Goal: Register for event/course

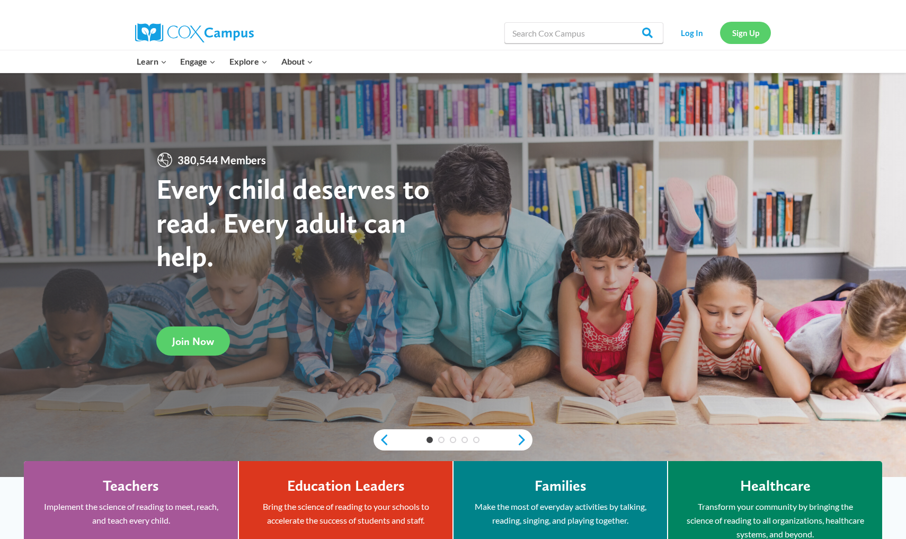
click at [447, 41] on link "Sign Up" at bounding box center [745, 33] width 51 height 22
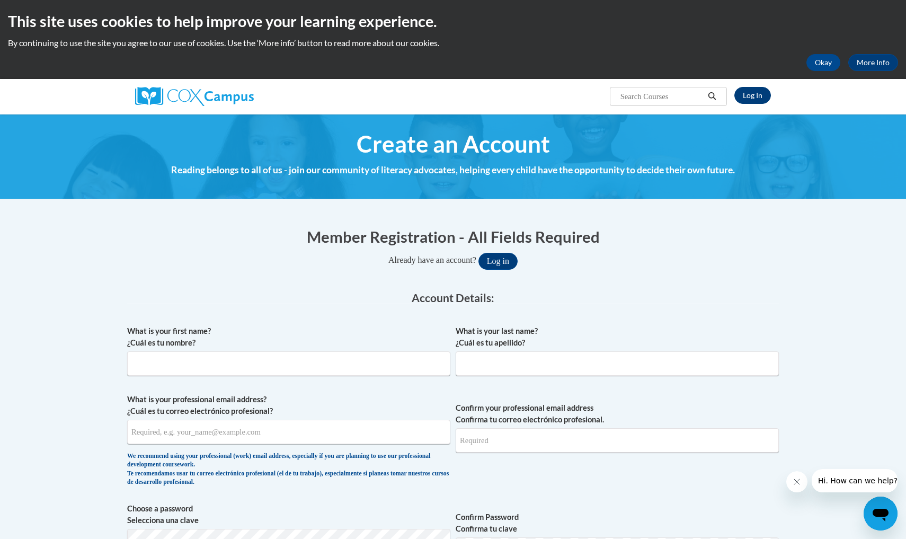
click at [753, 92] on link "Log In" at bounding box center [752, 95] width 37 height 17
click at [820, 68] on button "Okay" at bounding box center [823, 62] width 34 height 17
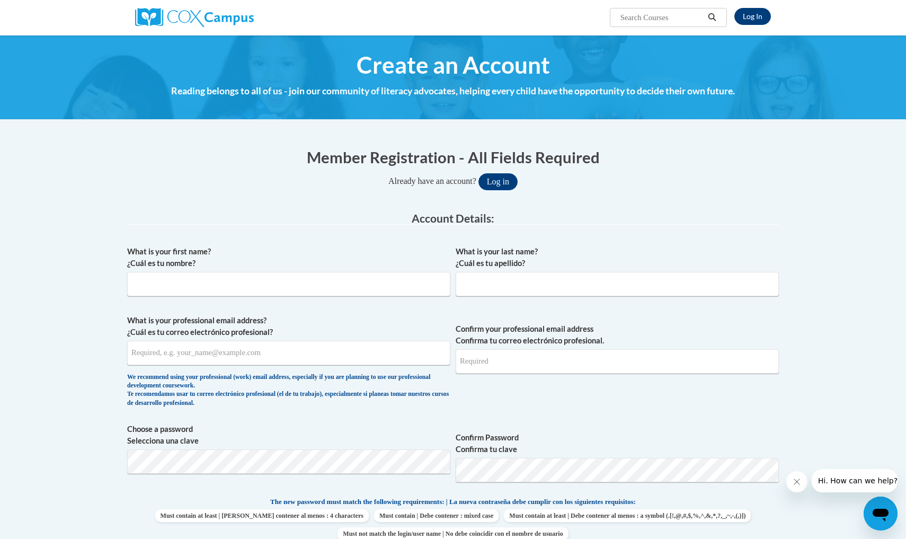
click at [755, 13] on link "Log In" at bounding box center [752, 16] width 37 height 17
click at [750, 19] on link "Log In" at bounding box center [752, 16] width 37 height 17
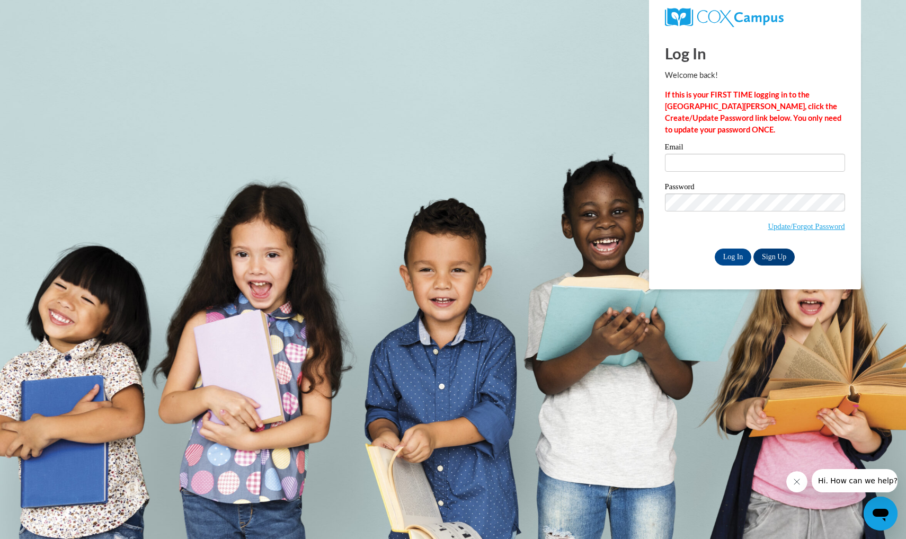
click at [777, 256] on link "Sign Up" at bounding box center [773, 256] width 41 height 17
click at [772, 255] on link "Sign Up" at bounding box center [773, 256] width 41 height 17
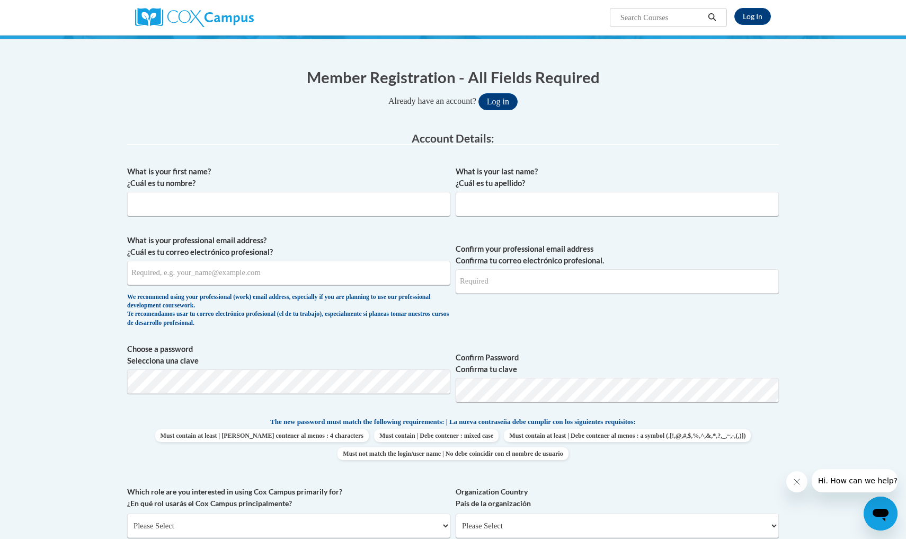
scroll to position [81, 0]
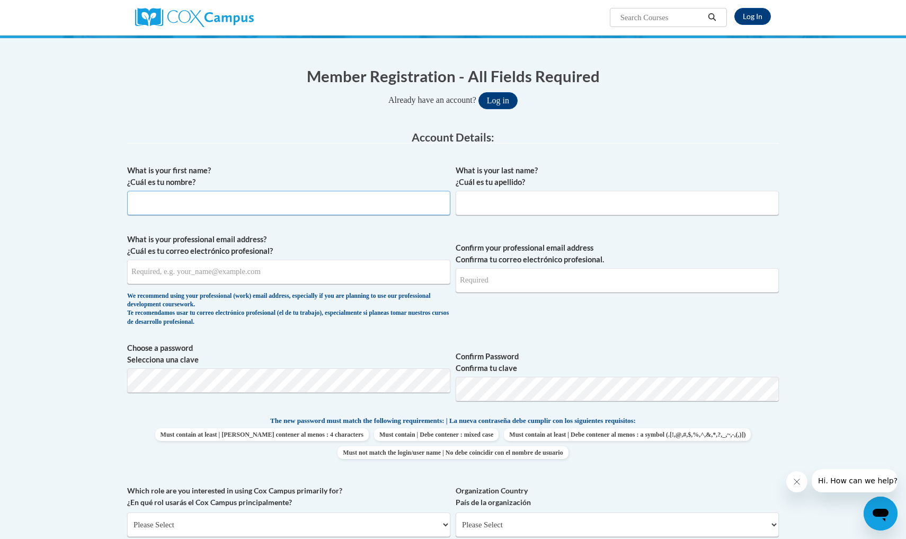
click at [329, 209] on input "What is your first name? ¿Cuál es tu nombre?" at bounding box center [288, 203] width 323 height 24
type input "[PERSON_NAME]"
click at [462, 203] on input "[PERSON_NAME]" at bounding box center [617, 203] width 323 height 24
type input "[PERSON_NAME]"
click at [136, 201] on input "[PERSON_NAME]" at bounding box center [288, 203] width 323 height 24
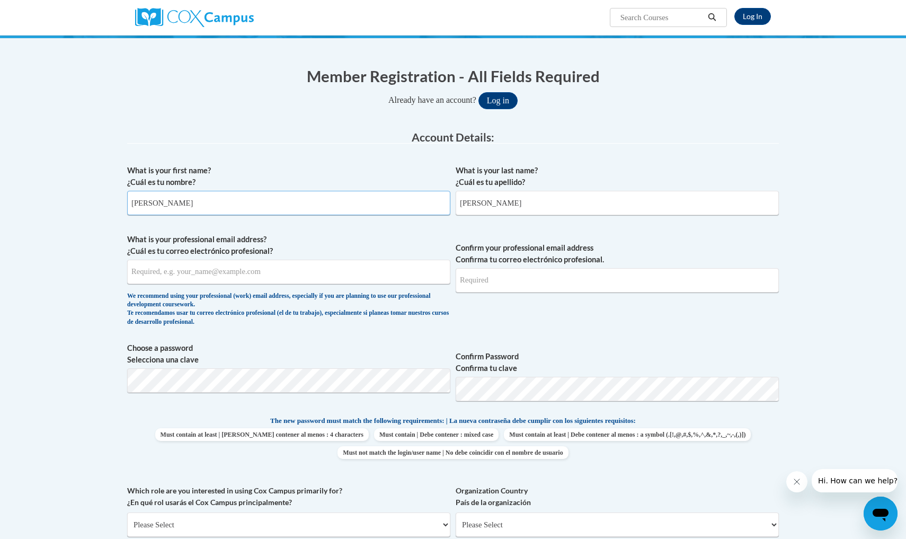
type input "[PERSON_NAME]"
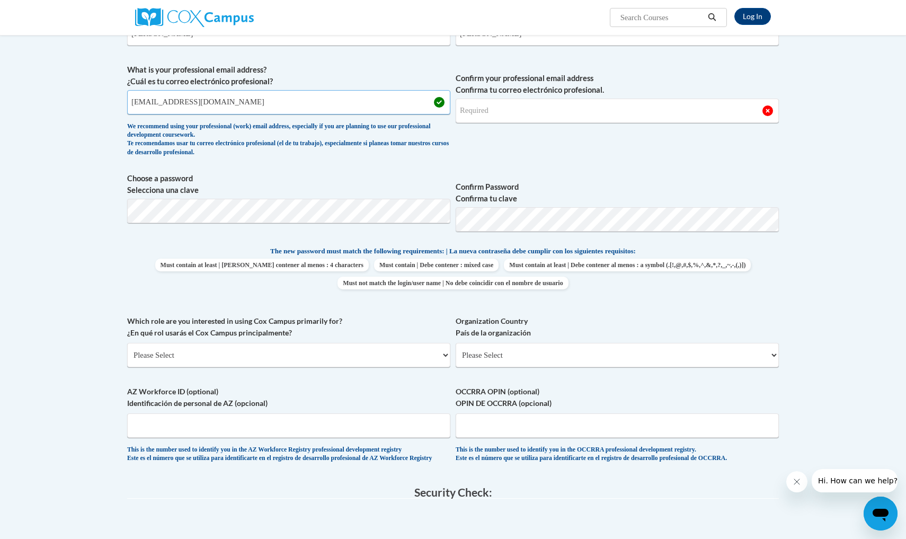
type input "[EMAIL_ADDRESS][DOMAIN_NAME]"
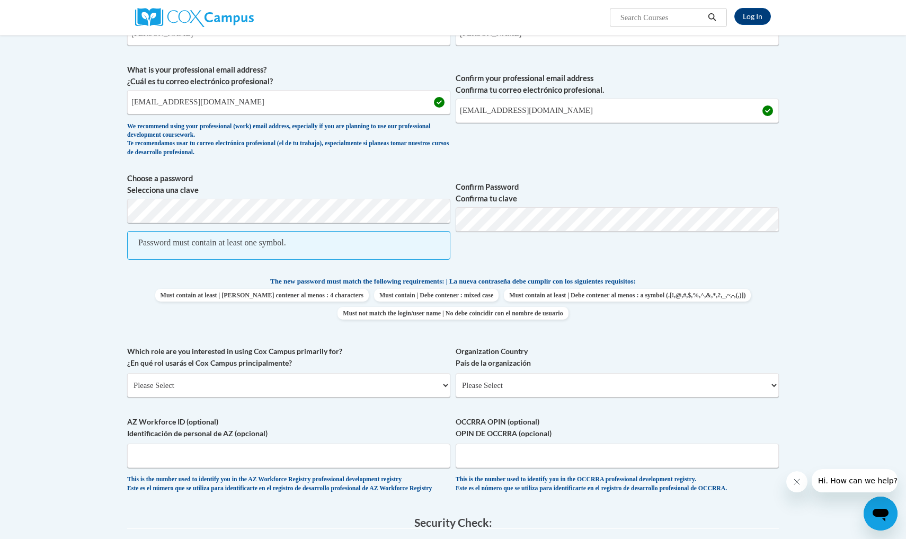
click at [621, 191] on label "Confirm Password Confirma tu clave" at bounding box center [617, 192] width 323 height 23
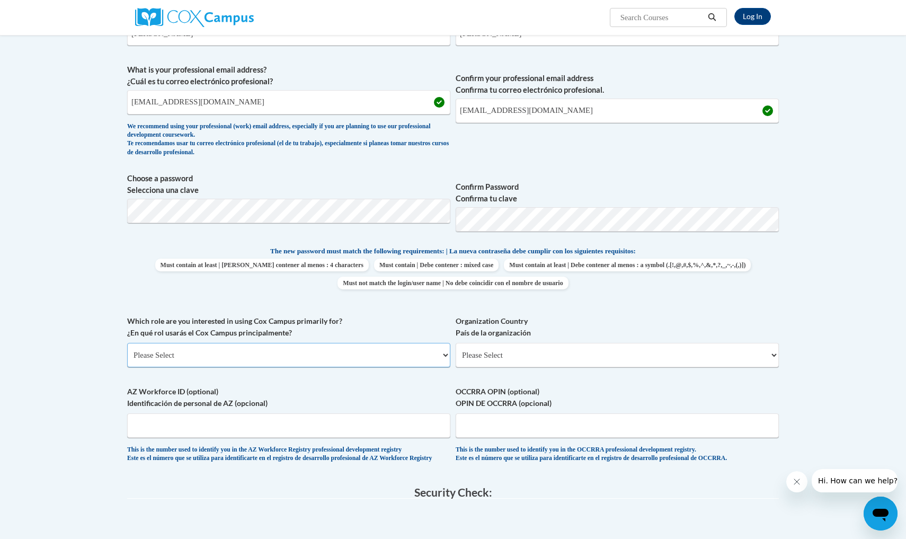
select select "fbf2d438-af2f-41f8-98f1-81c410e29de3"
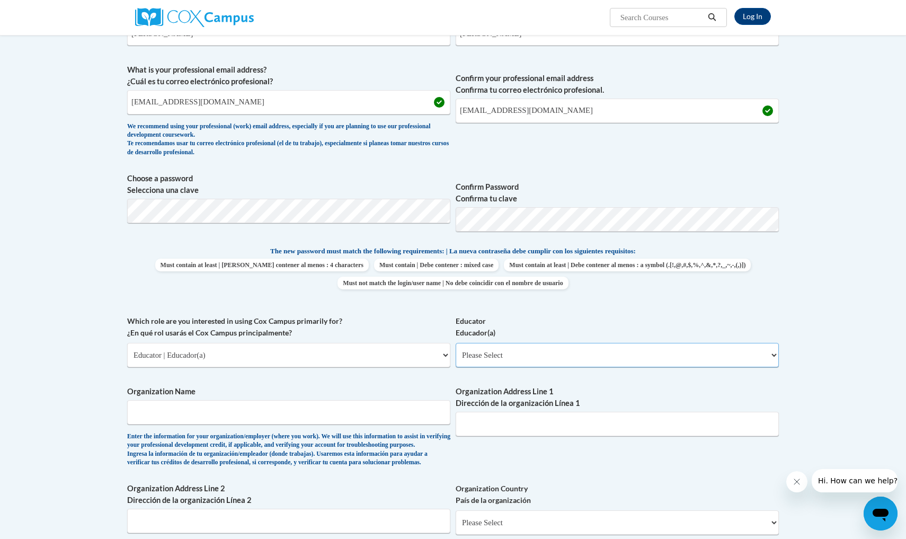
select select "5e2af403-4f2c-4e49-a02f-103e55d7b75b"
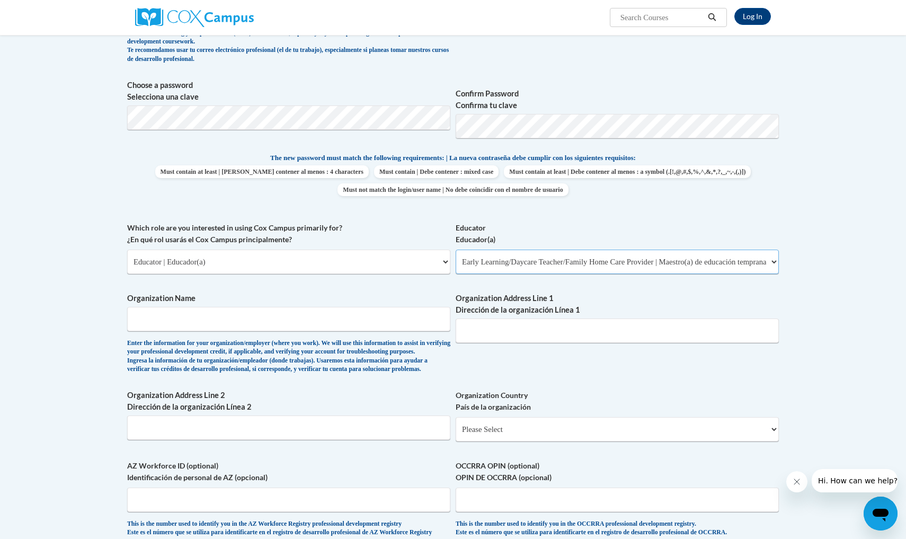
scroll to position [346, 0]
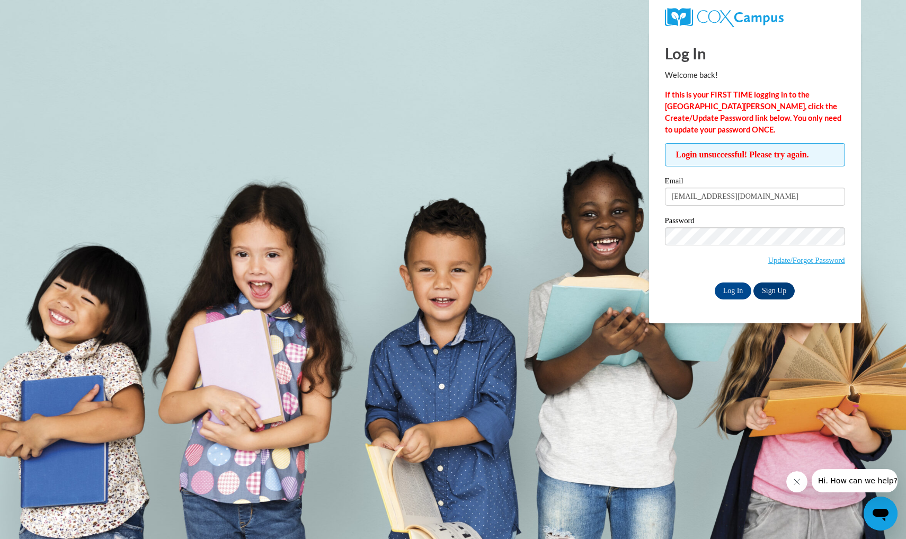
click at [777, 289] on link "Sign Up" at bounding box center [773, 290] width 41 height 17
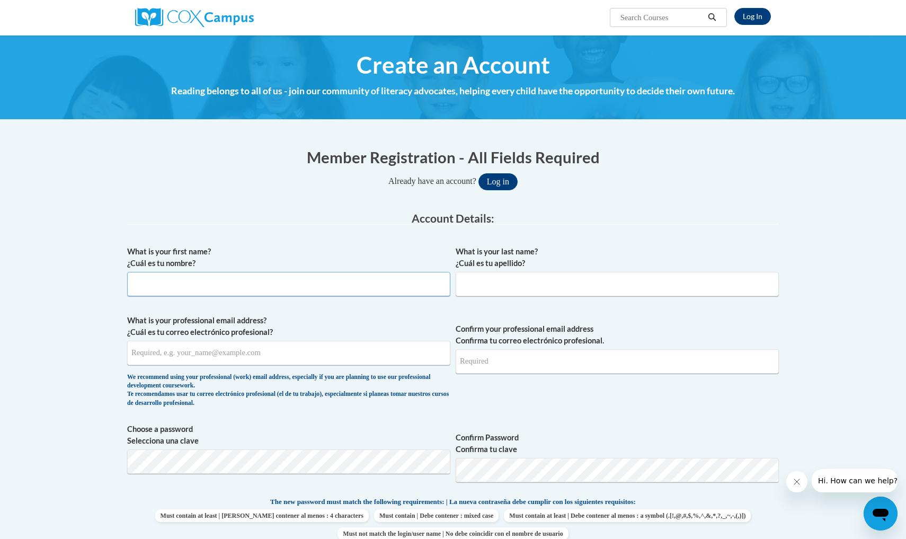
type input "b"
type input "Barbara"
type input "Rosario"
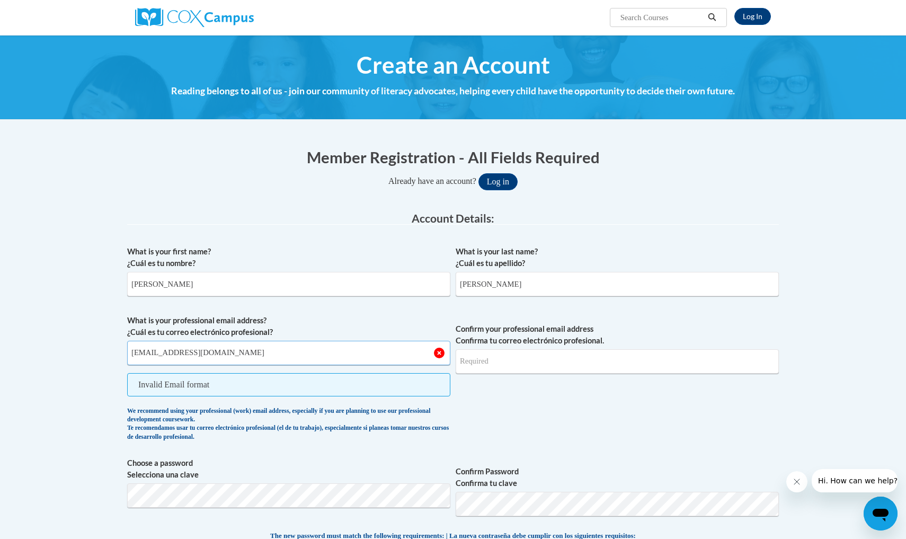
type input "brosario@lccaa.net"
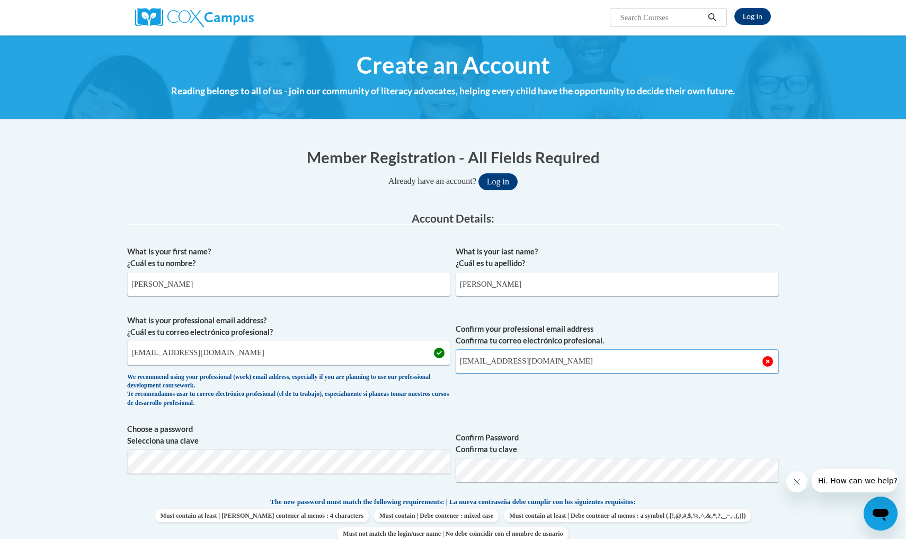
type input "brosario@lccaa.net"
click at [688, 413] on div "What is your first name? ¿Cuál es tu nombre? Barbara What is your last name? ¿C…" at bounding box center [453, 482] width 652 height 483
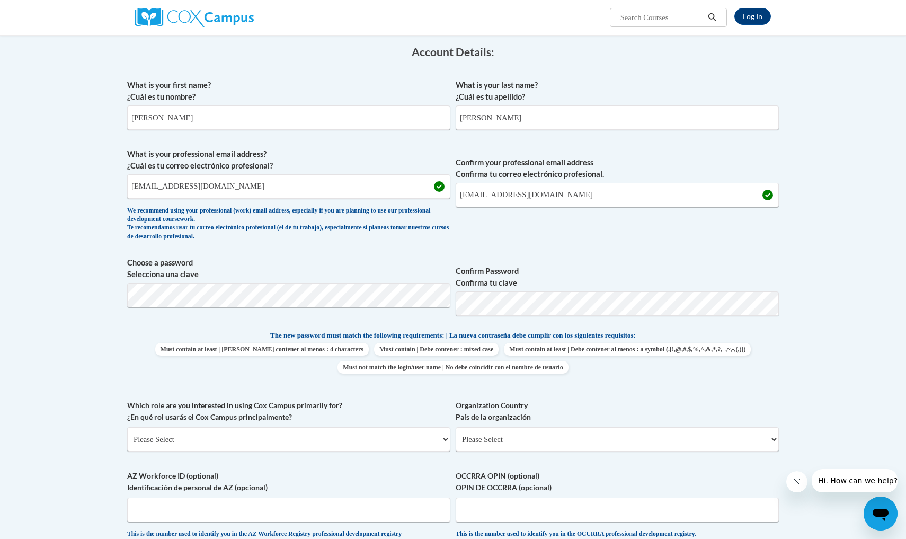
scroll to position [184, 0]
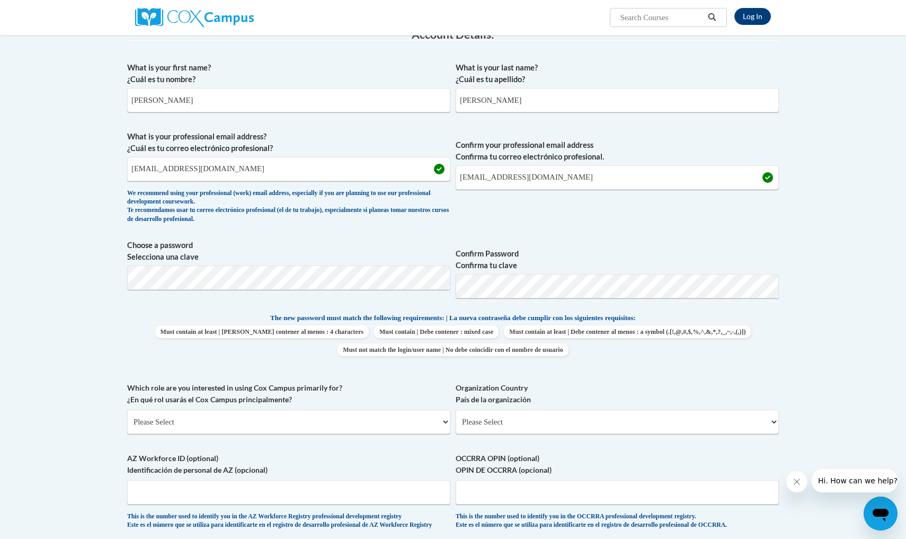
click at [640, 326] on span "Must contain at least | Debe contener al menos : 4 characters Must contain | De…" at bounding box center [453, 340] width 652 height 31
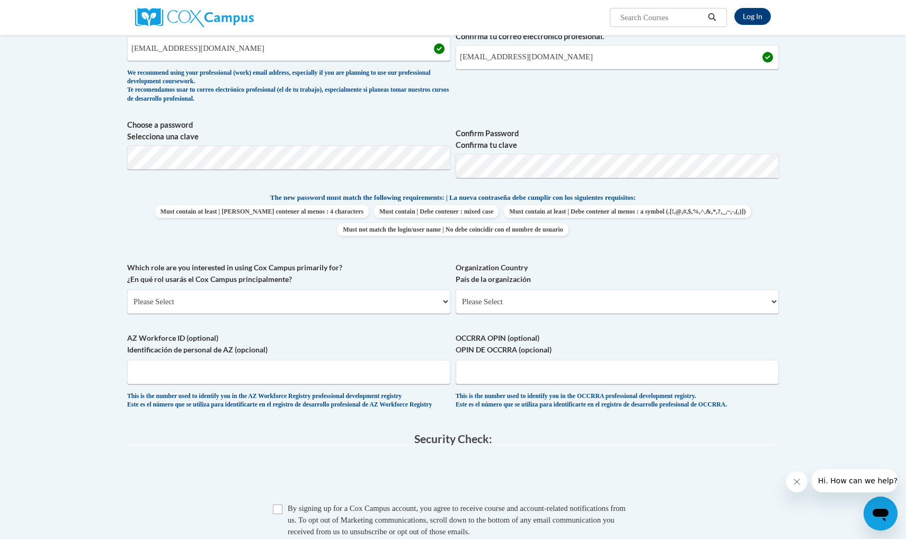
scroll to position [305, 0]
select select "fbf2d438-af2f-41f8-98f1-81c410e29de3"
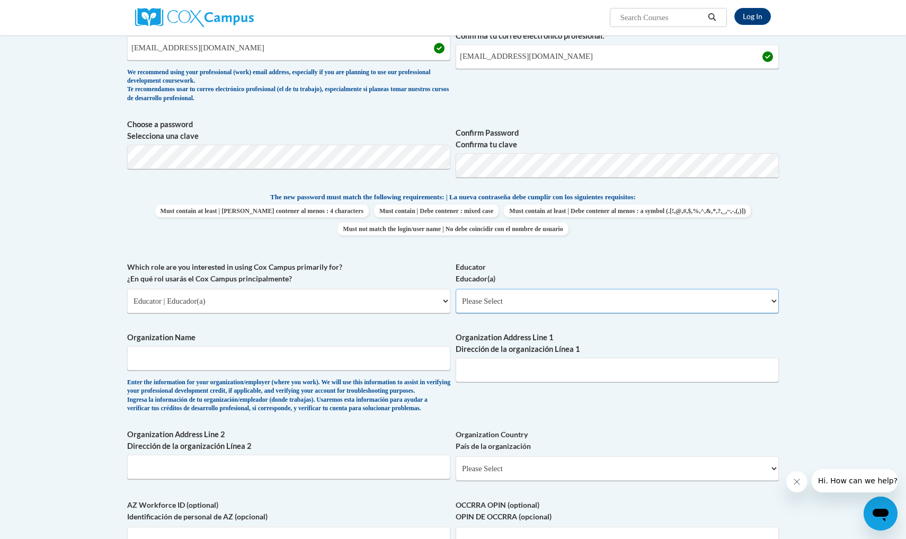
select select "5e2af403-4f2c-4e49-a02f-103e55d7b75b"
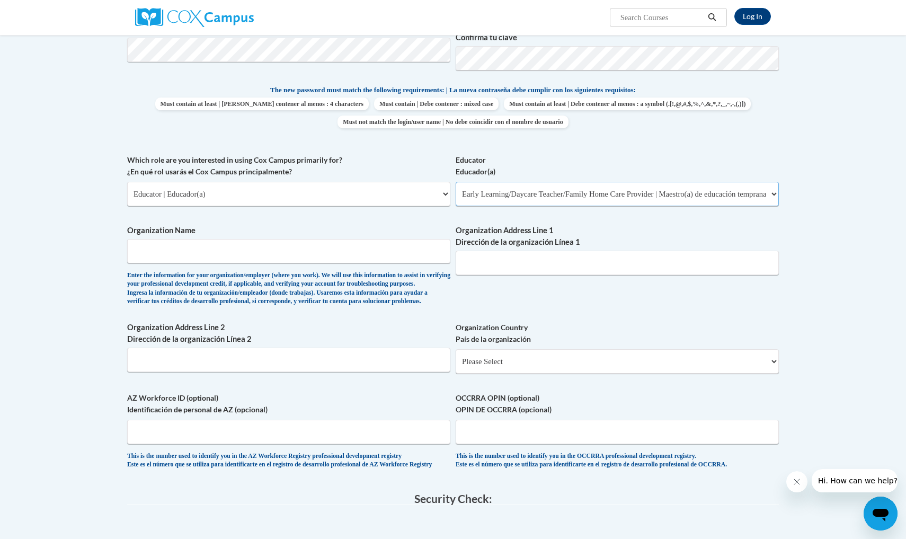
scroll to position [422, 0]
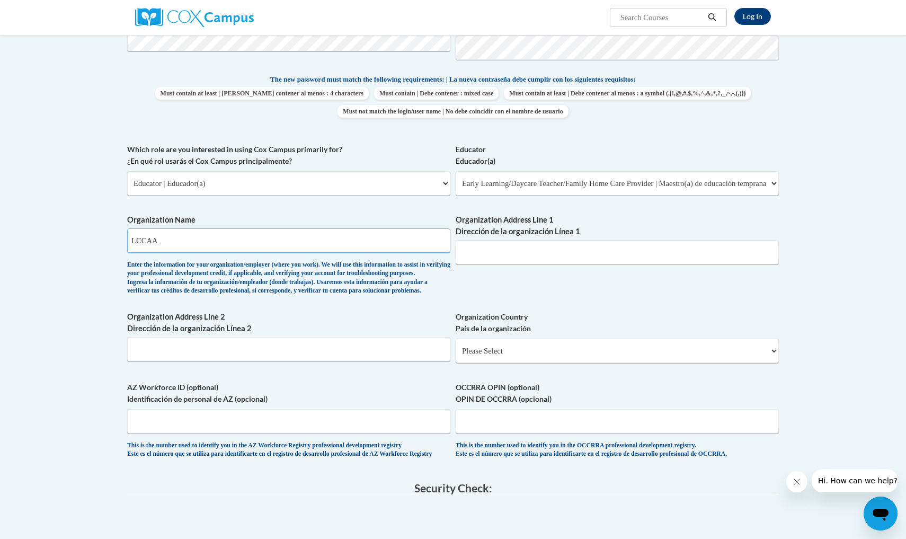
type input "LCCAA"
click at [529, 245] on input "1050 reid ave" at bounding box center [617, 252] width 323 height 24
type input "1050 reid ave, lorain oh 44052"
select select "ad49bcad-a171-4b2e-b99c-48b446064914"
select select
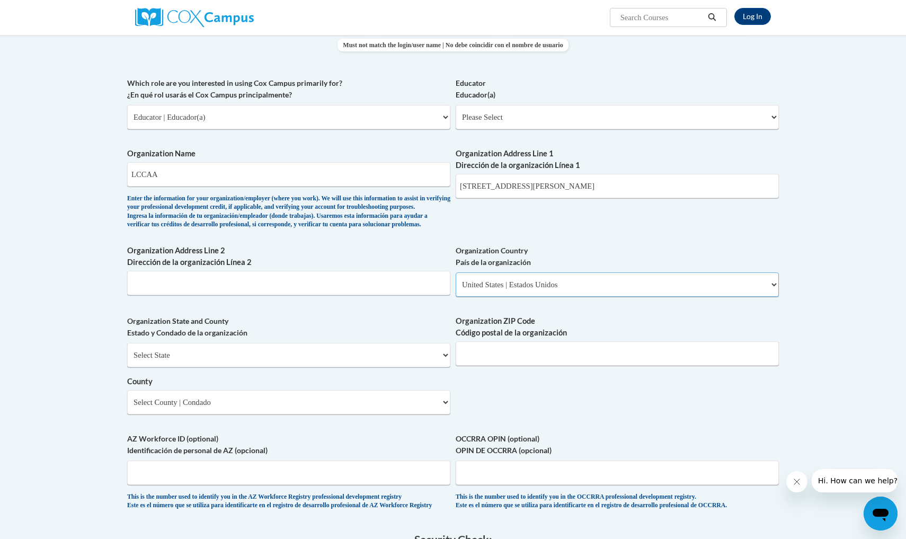
scroll to position [493, 0]
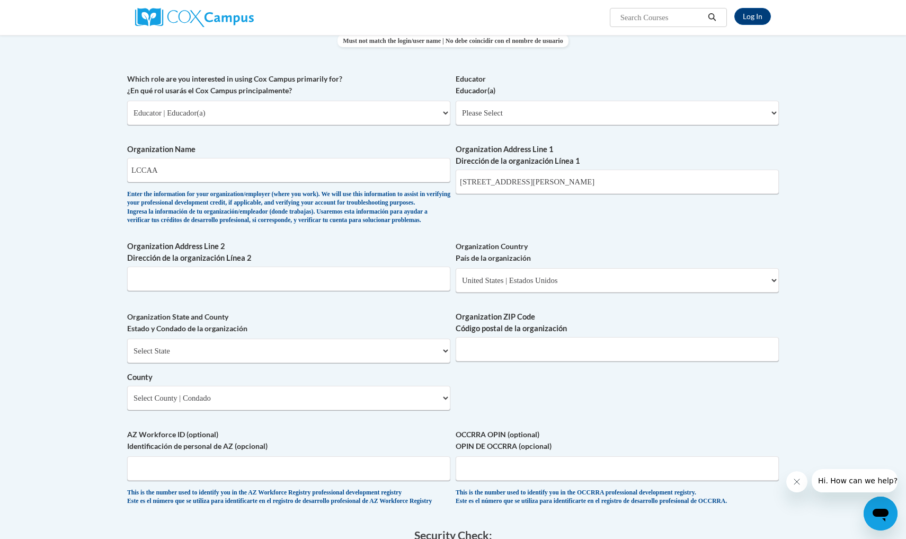
click at [377, 344] on span "Organization State and County Estado y Condado de la organización Select State …" at bounding box center [288, 360] width 323 height 99
select select "Ohio"
drag, startPoint x: 573, startPoint y: 168, endPoint x: 531, endPoint y: 170, distance: 41.9
click at [531, 170] on input "1050 reid ave, lorain oh 44052" at bounding box center [617, 182] width 323 height 24
click at [569, 179] on input "1050 reid ave, lorain oh 44052" at bounding box center [617, 182] width 323 height 24
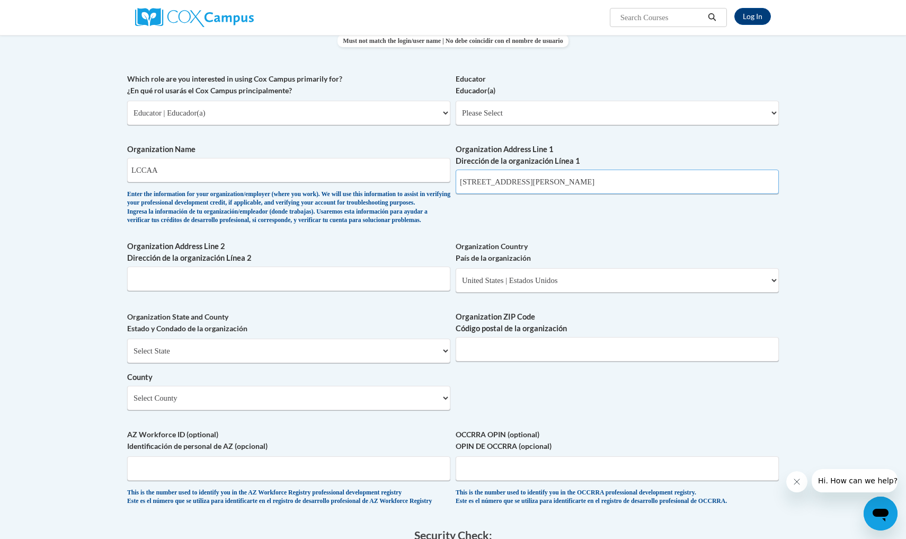
type input "[STREET_ADDRESS]"
click at [501, 357] on input "Organization ZIP Code Código postal de la organización" at bounding box center [617, 349] width 323 height 24
type input "44052"
select select "Lorain"
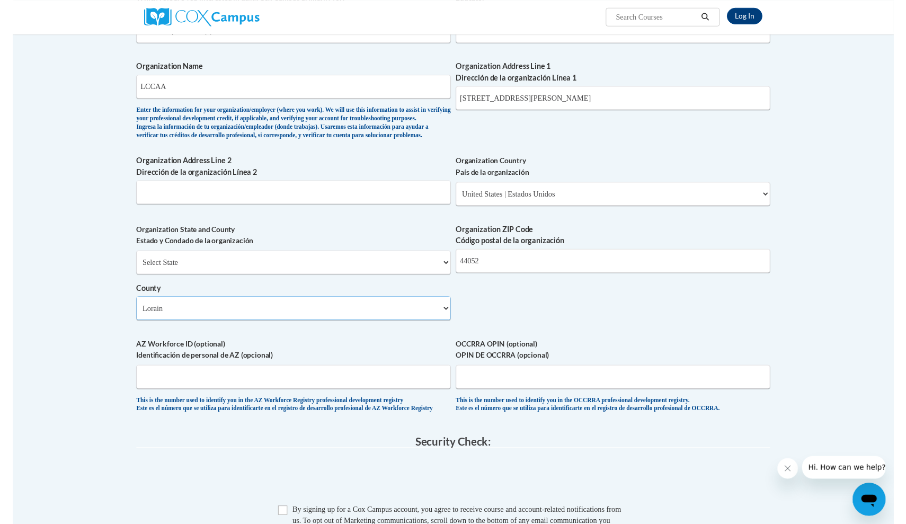
scroll to position [578, 0]
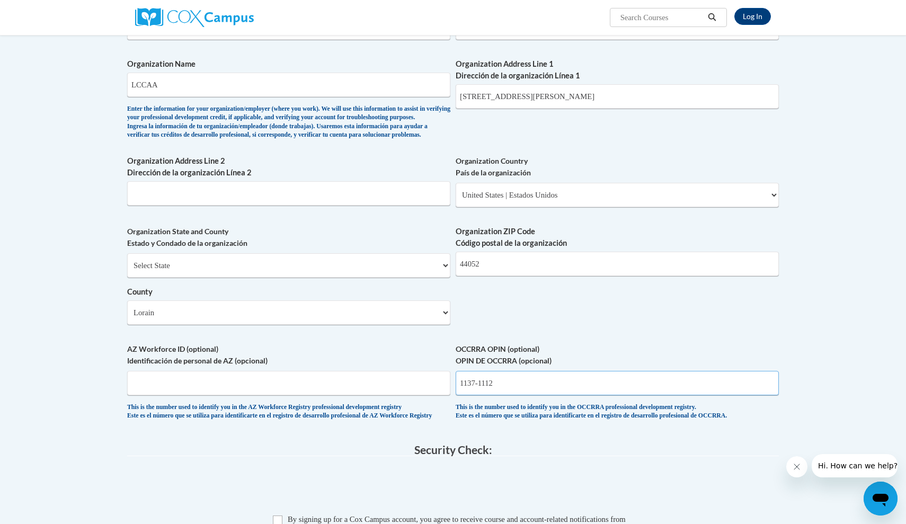
type input "1137-1112"
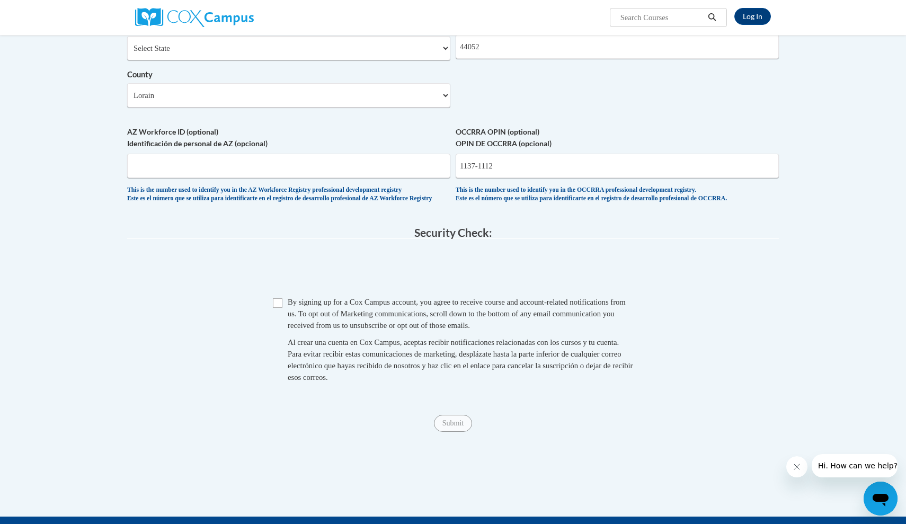
scroll to position [796, 0]
click at [279, 309] on span "Checkbox By signing up for a Cox Campus account, you agree to receive course an…" at bounding box center [453, 344] width 360 height 97
click at [279, 306] on input "Checkbox" at bounding box center [278, 303] width 10 height 10
checkbox input "true"
click at [458, 422] on input "Submit" at bounding box center [453, 422] width 38 height 17
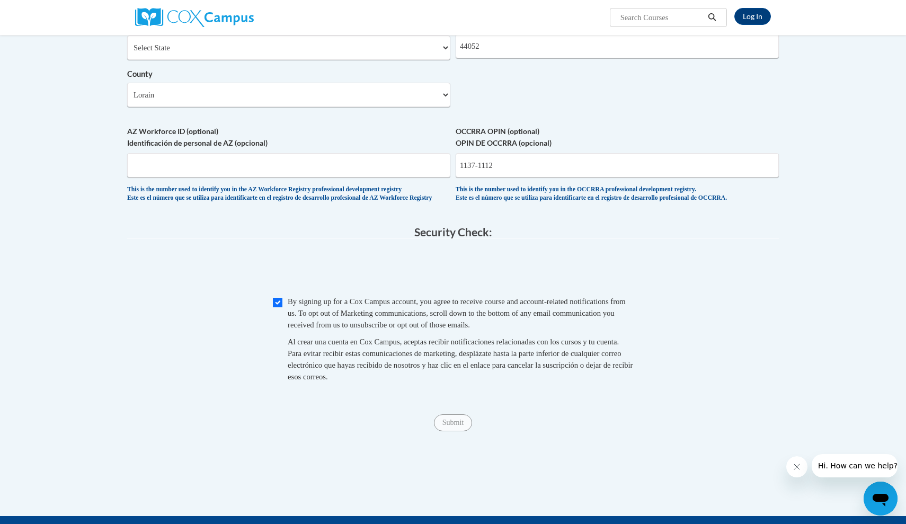
click at [794, 467] on icon "Cerrar mensaje de la compañía" at bounding box center [797, 466] width 8 height 8
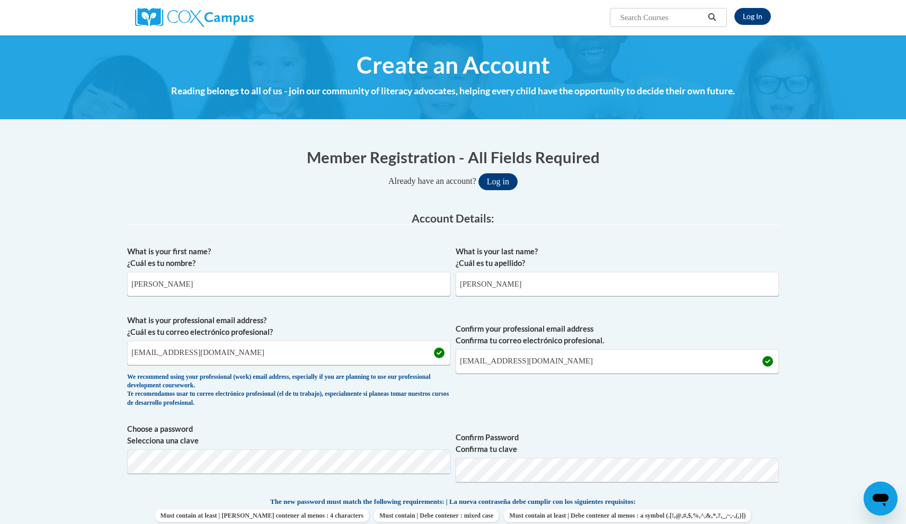
scroll to position [0, 0]
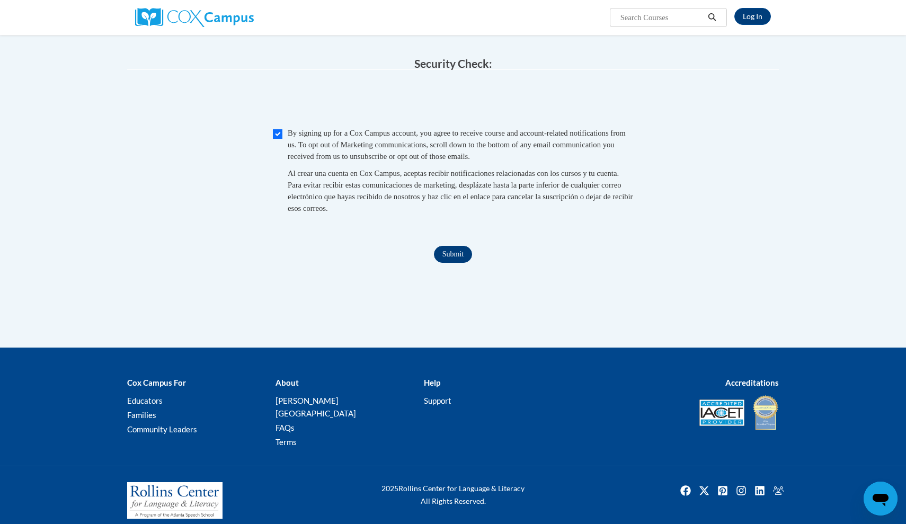
click at [462, 259] on input "Submit" at bounding box center [453, 254] width 38 height 17
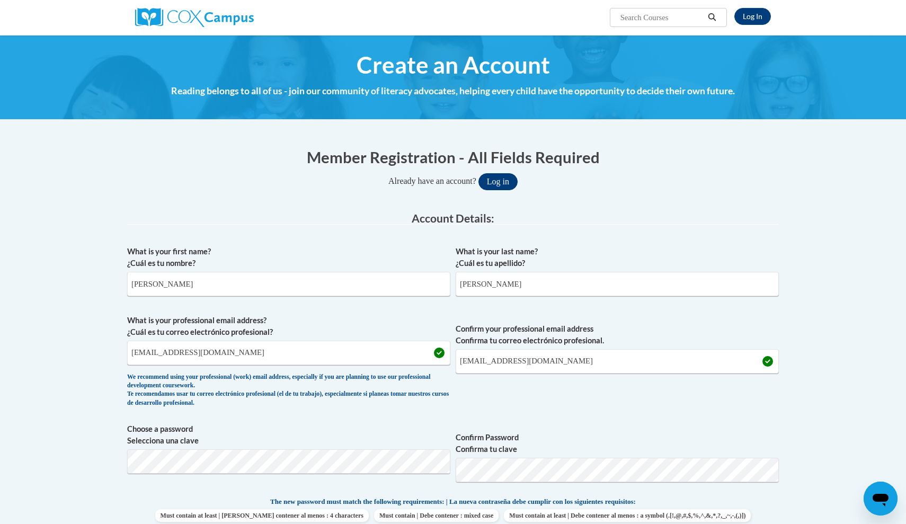
click at [505, 181] on button "Log in" at bounding box center [497, 181] width 39 height 17
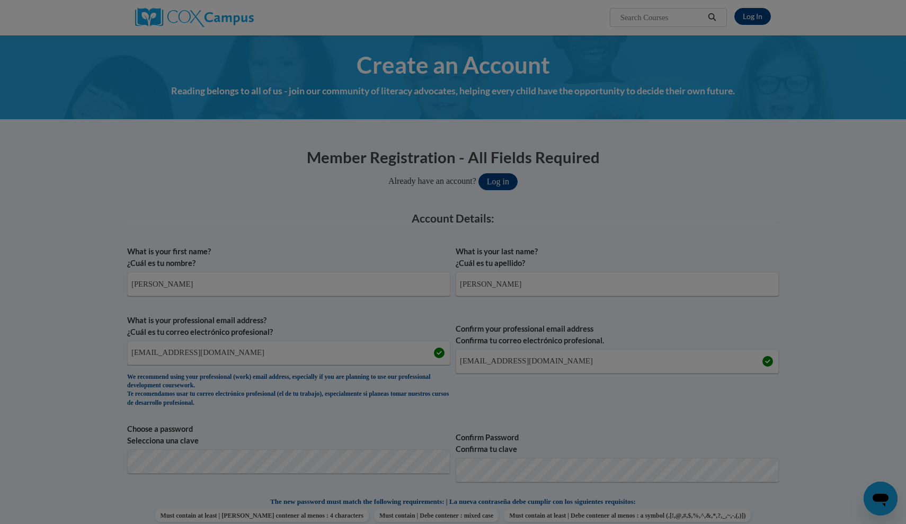
scroll to position [693, 0]
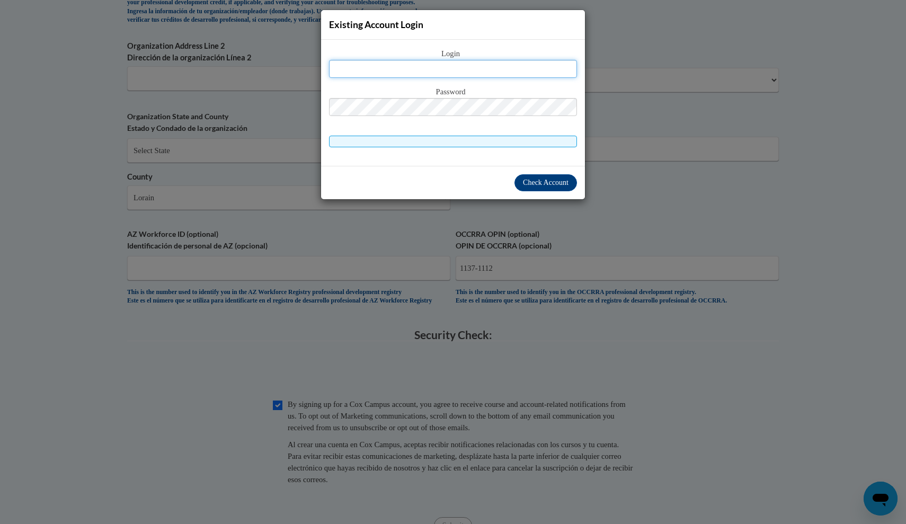
click at [495, 68] on input "text" at bounding box center [453, 69] width 248 height 18
click at [585, 213] on div "Existing Account Login Login Password" at bounding box center [453, 262] width 906 height 524
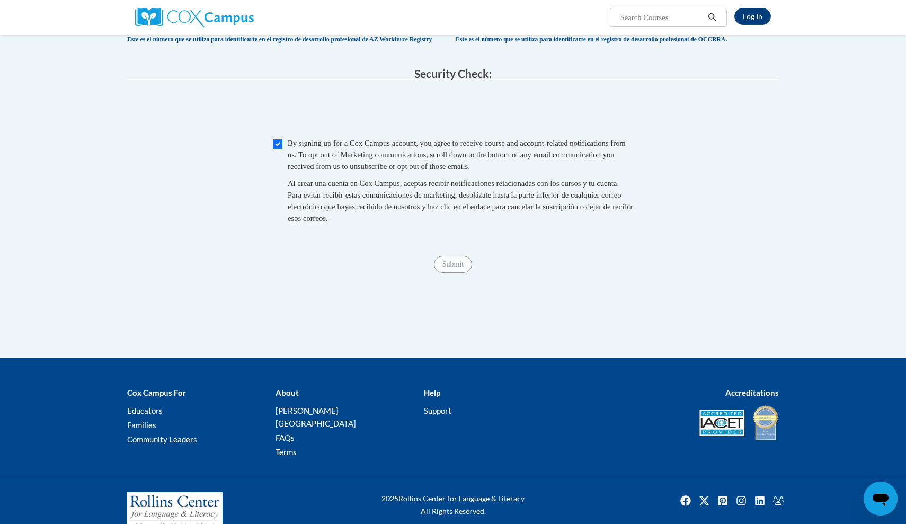
scroll to position [923, 0]
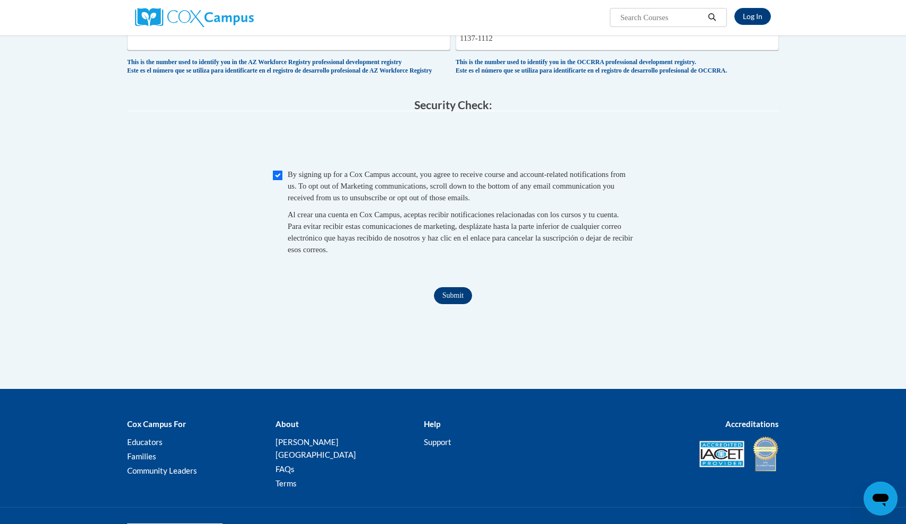
click at [453, 295] on input "Submit" at bounding box center [453, 295] width 38 height 17
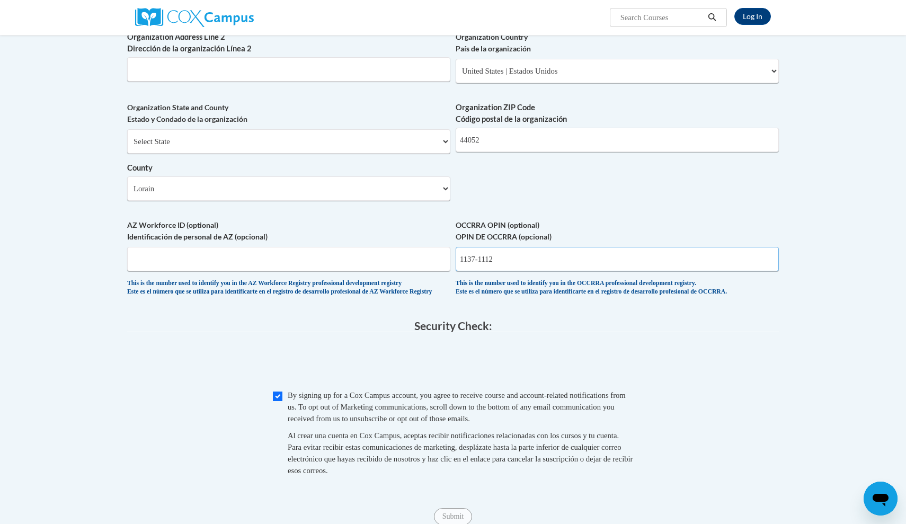
scroll to position [701, 0]
click at [517, 259] on input "1137-1112" at bounding box center [617, 260] width 323 height 24
click at [480, 253] on input "1137-1112" at bounding box center [617, 260] width 323 height 24
type input "11371112"
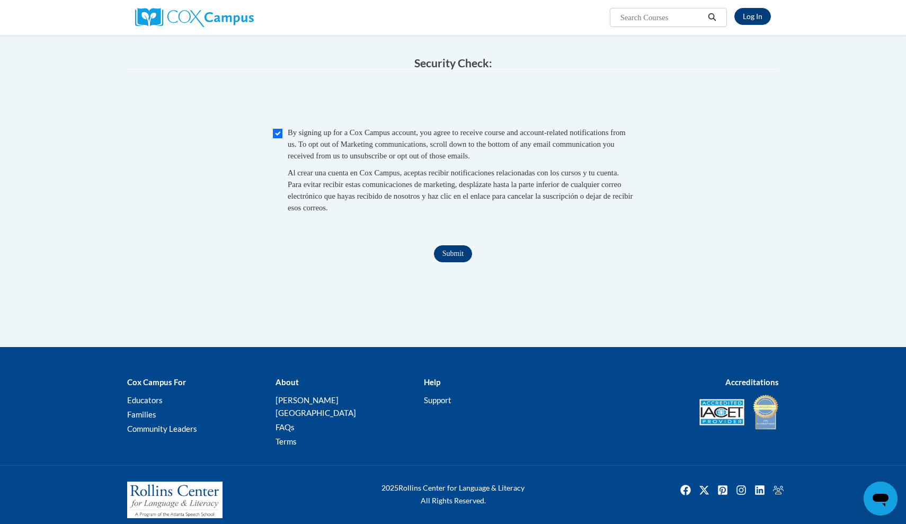
scroll to position [964, 0]
click at [450, 254] on input "Submit" at bounding box center [453, 254] width 38 height 17
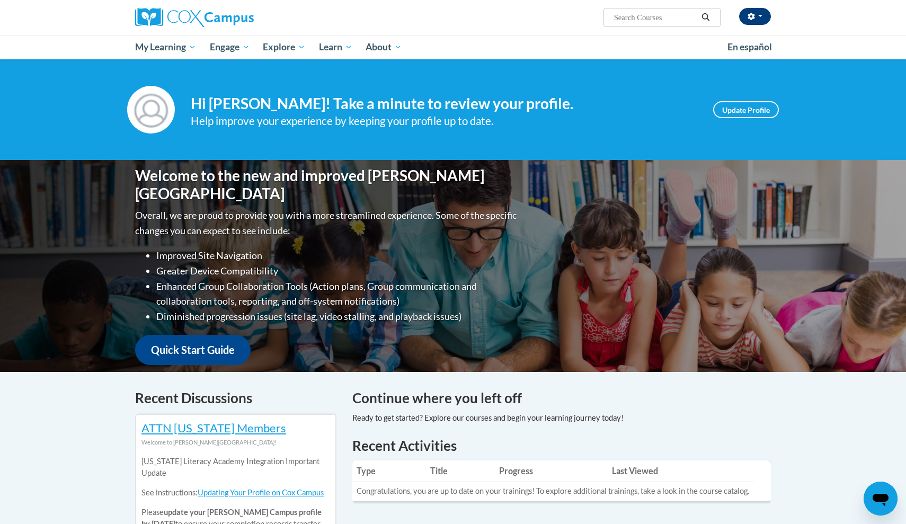
click at [755, 12] on button "button" at bounding box center [755, 16] width 32 height 17
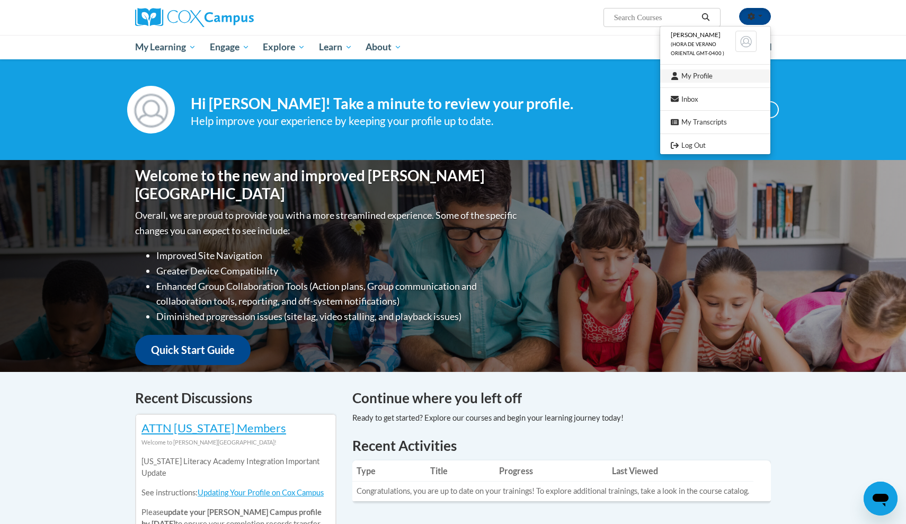
click at [709, 69] on link "My Profile" at bounding box center [715, 75] width 110 height 13
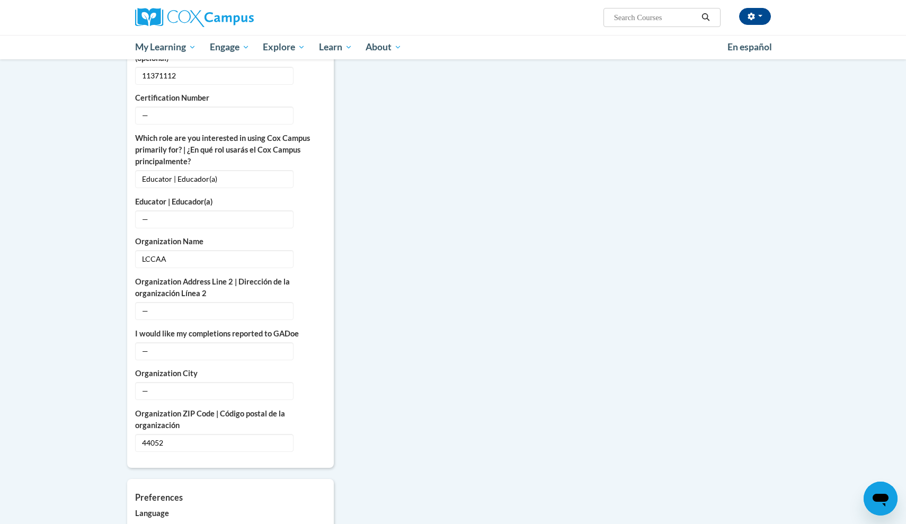
scroll to position [516, 0]
click at [148, 50] on span "My Learning" at bounding box center [165, 47] width 61 height 13
click at [153, 63] on span "My Course Progress" at bounding box center [176, 67] width 83 height 11
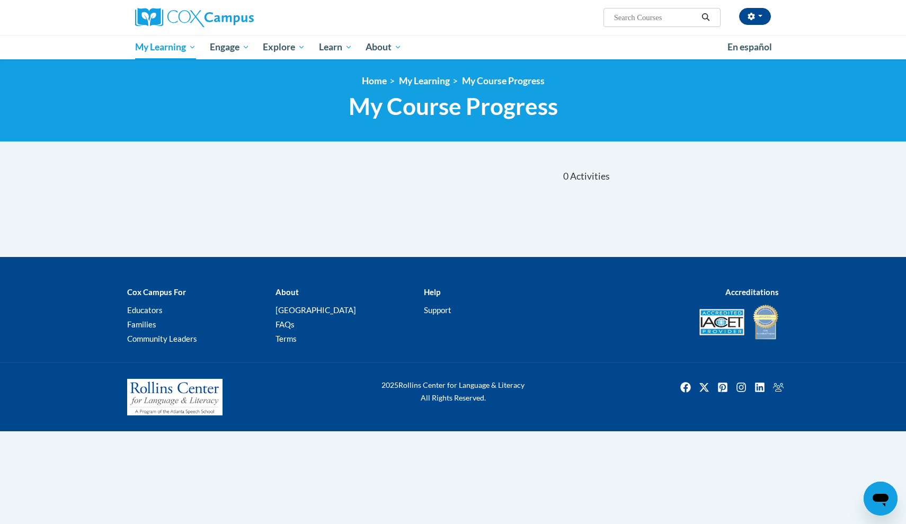
click at [770, 13] on div "[PERSON_NAME] (hora de verano oriental GMT-0400 ) My Profile Inbox My Transcrip…" at bounding box center [755, 16] width 32 height 17
click at [759, 17] on span "button" at bounding box center [760, 16] width 4 height 2
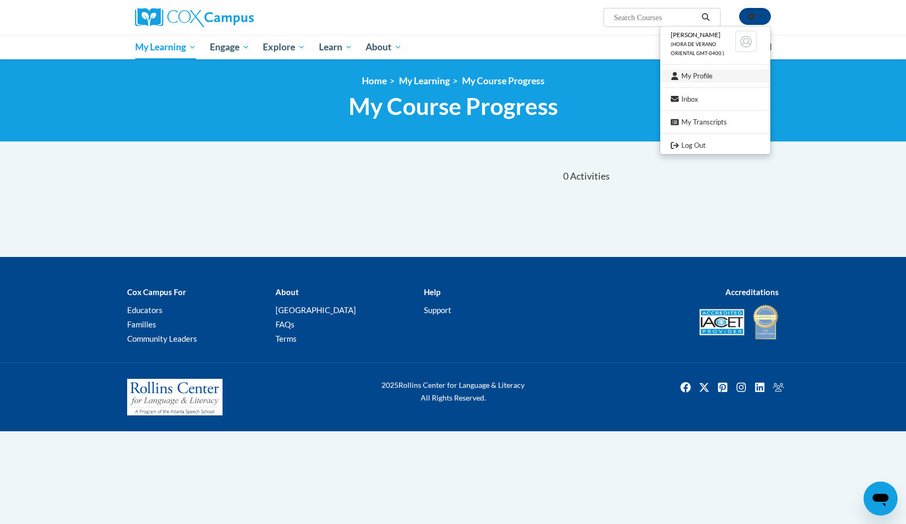
click at [705, 75] on link "My Profile" at bounding box center [715, 75] width 110 height 13
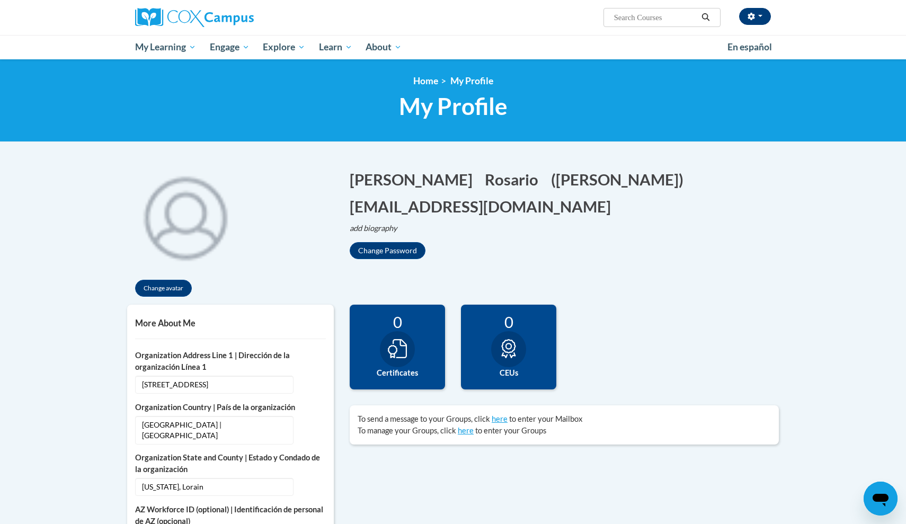
click at [759, 19] on button "button" at bounding box center [755, 16] width 32 height 17
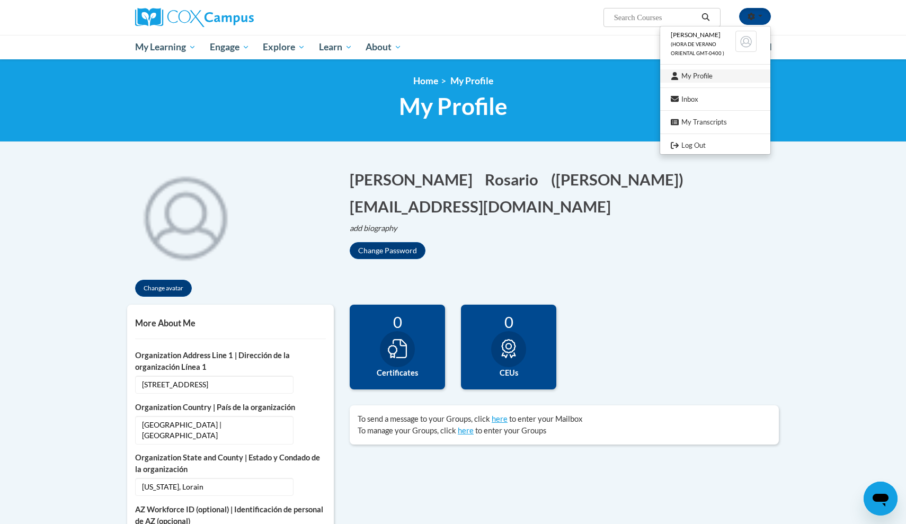
click at [702, 75] on link "My Profile" at bounding box center [715, 75] width 110 height 13
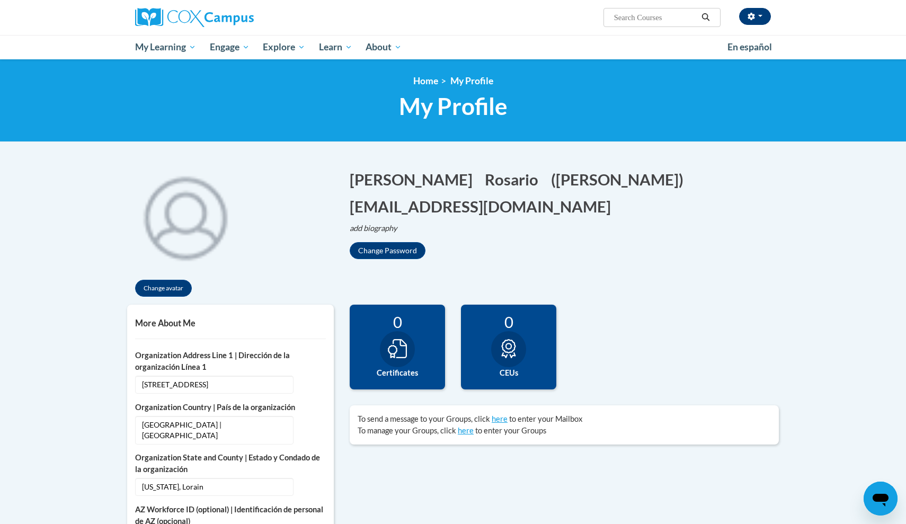
click at [754, 19] on icon "button" at bounding box center [750, 16] width 7 height 7
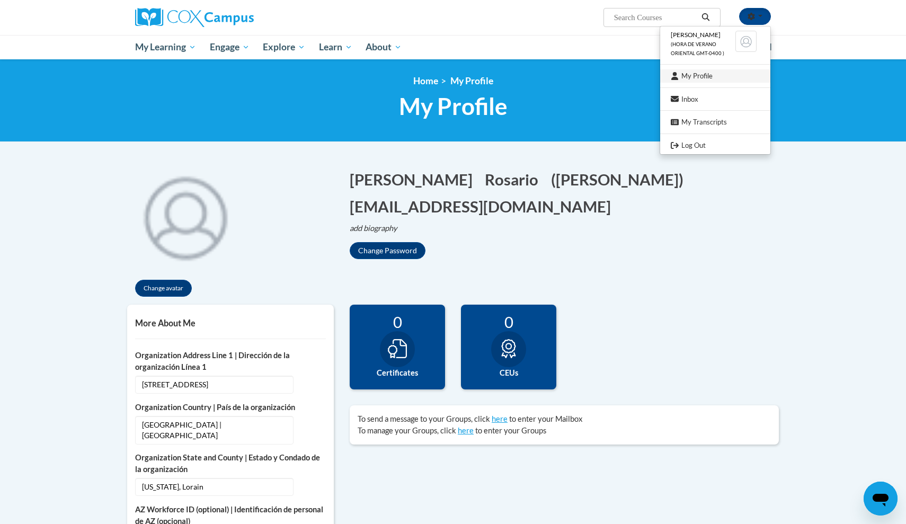
click at [714, 75] on link "My Profile" at bounding box center [715, 75] width 110 height 13
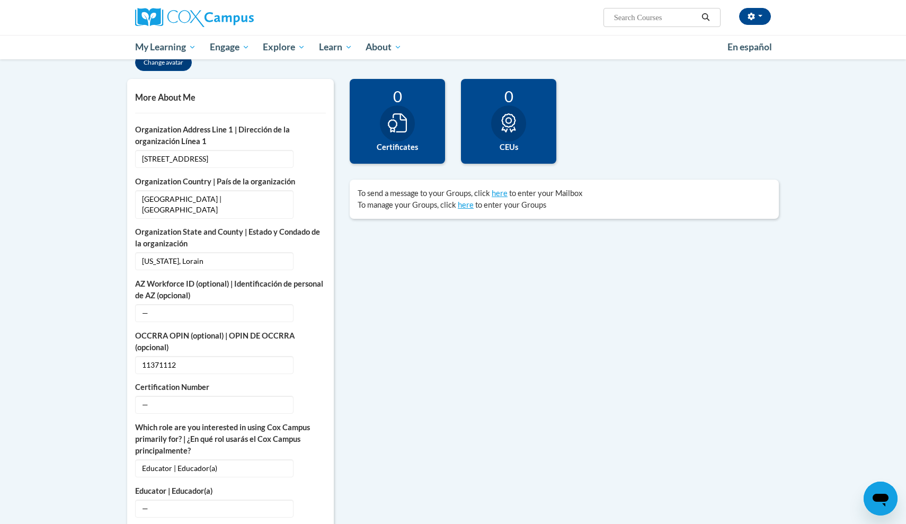
scroll to position [228, 0]
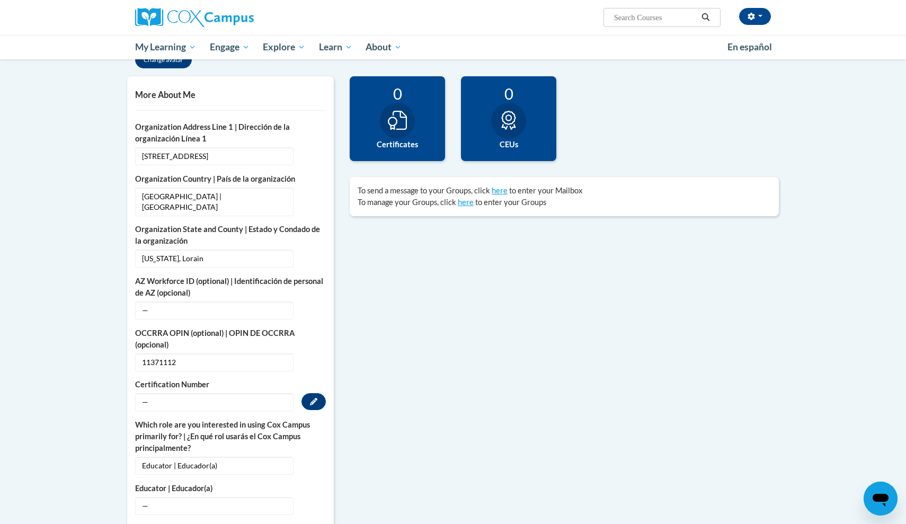
click at [157, 395] on span "—" at bounding box center [214, 402] width 158 height 18
click at [147, 393] on span "—" at bounding box center [214, 402] width 158 height 18
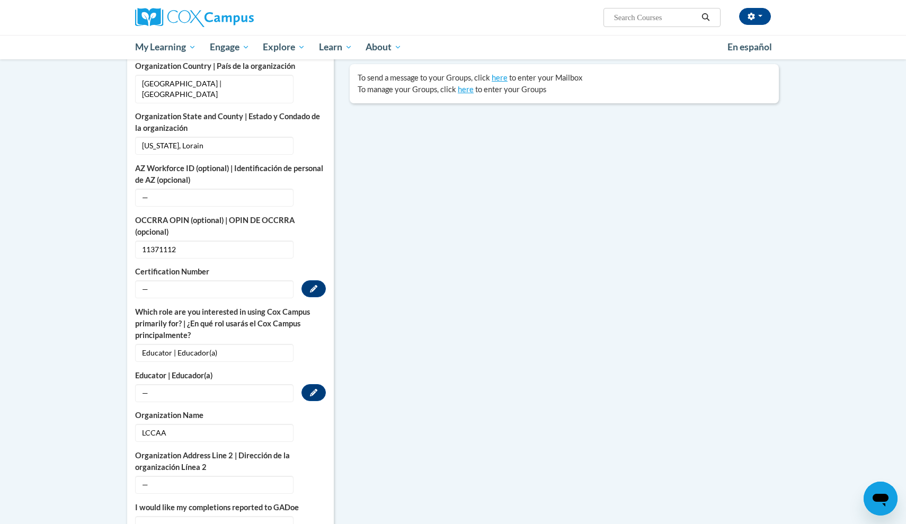
scroll to position [343, 0]
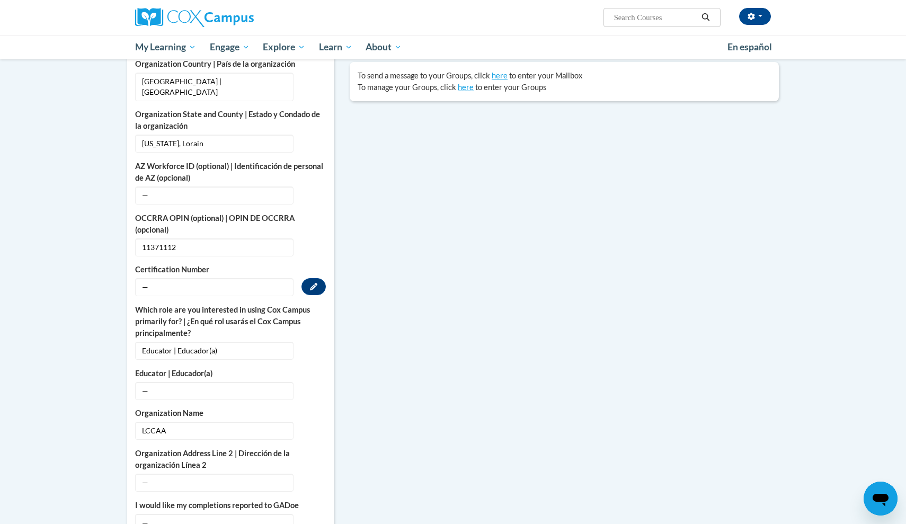
click at [173, 279] on span "—" at bounding box center [214, 287] width 158 height 18
click at [160, 279] on span "—" at bounding box center [214, 287] width 158 height 18
click at [309, 278] on button "Edit" at bounding box center [313, 286] width 24 height 17
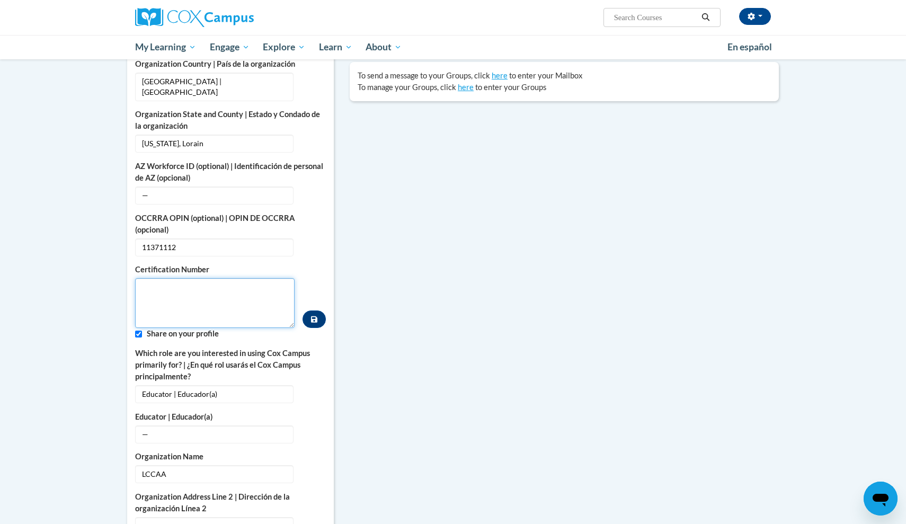
click at [182, 282] on textarea "Custom profile fields" at bounding box center [214, 303] width 159 height 50
type textarea "11371112"
click at [313, 316] on icon "Custom profile fields" at bounding box center [314, 319] width 6 height 6
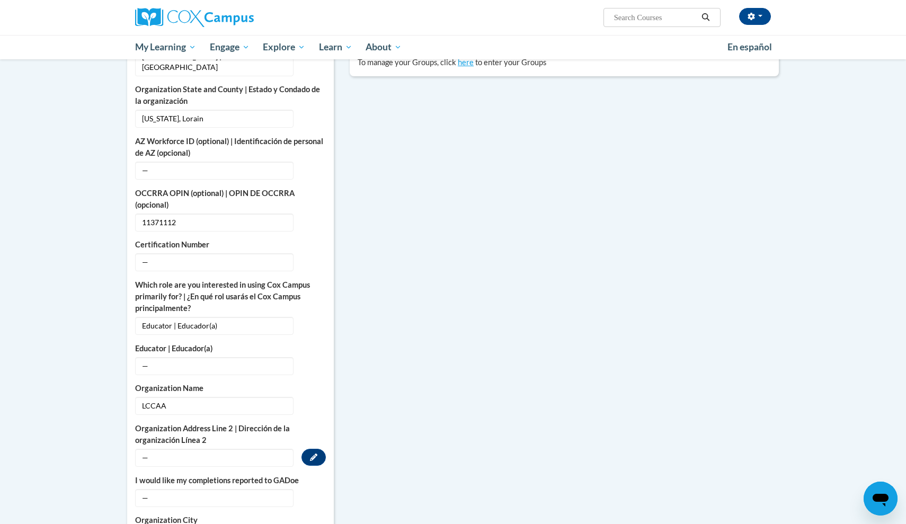
scroll to position [366, 0]
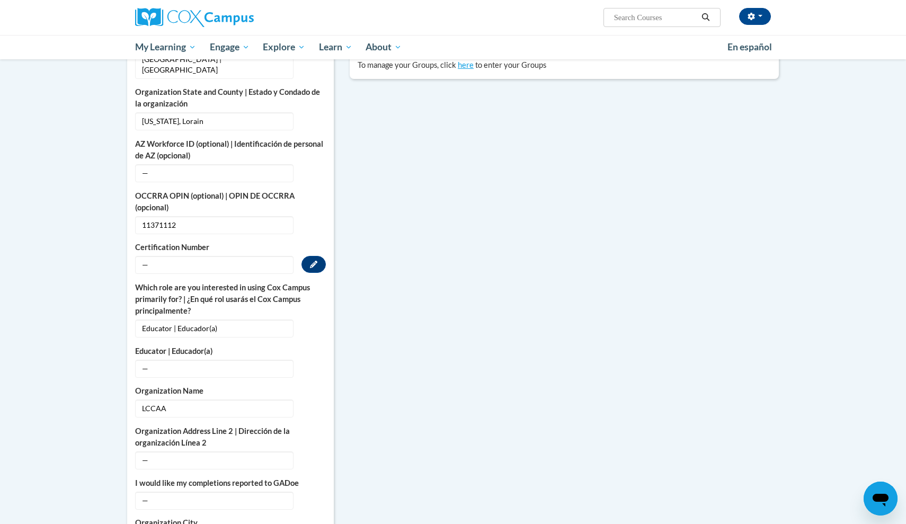
click at [234, 244] on div "Certification Number — Edit" at bounding box center [230, 258] width 191 height 32
click at [314, 261] on icon "Custom profile fields" at bounding box center [313, 264] width 7 height 7
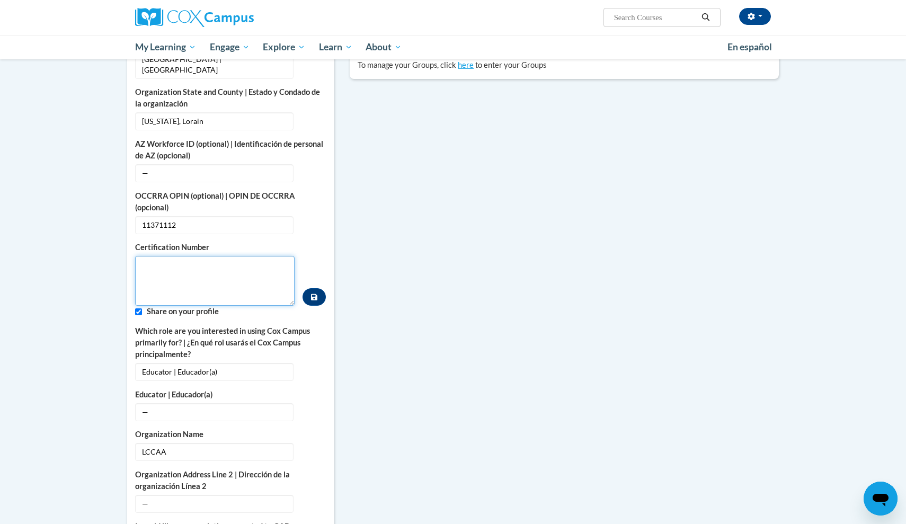
click at [192, 277] on textarea "Custom profile fields" at bounding box center [214, 281] width 159 height 50
type textarea "s"
type textarea "10126786"
click at [314, 294] on button "Custom profile fields" at bounding box center [313, 296] width 23 height 17
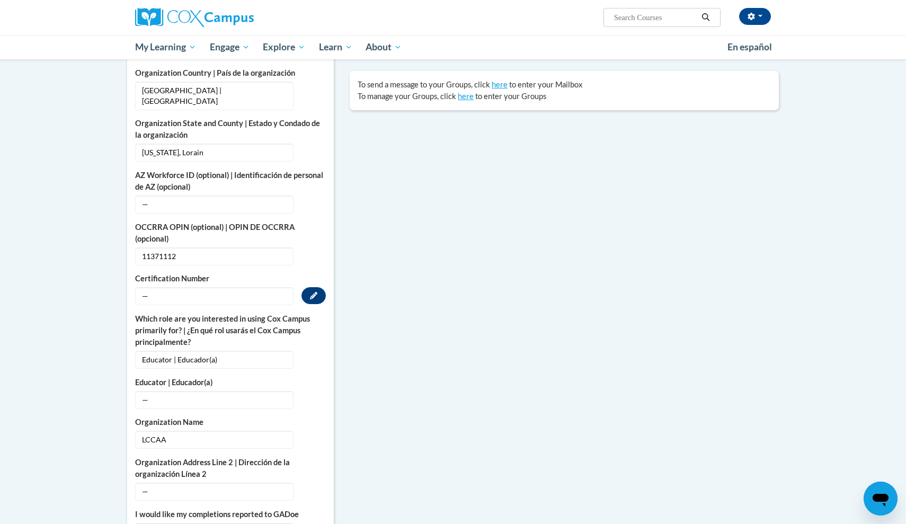
scroll to position [334, 0]
click at [618, 20] on input "Search..." at bounding box center [655, 17] width 85 height 13
click at [631, 17] on input "Search..." at bounding box center [655, 17] width 85 height 13
type input "st10126786"
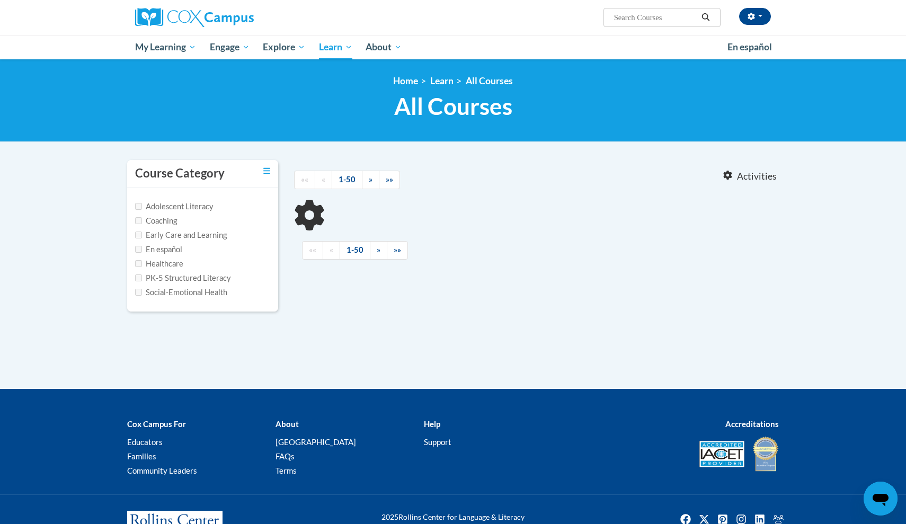
type input "st10126786"
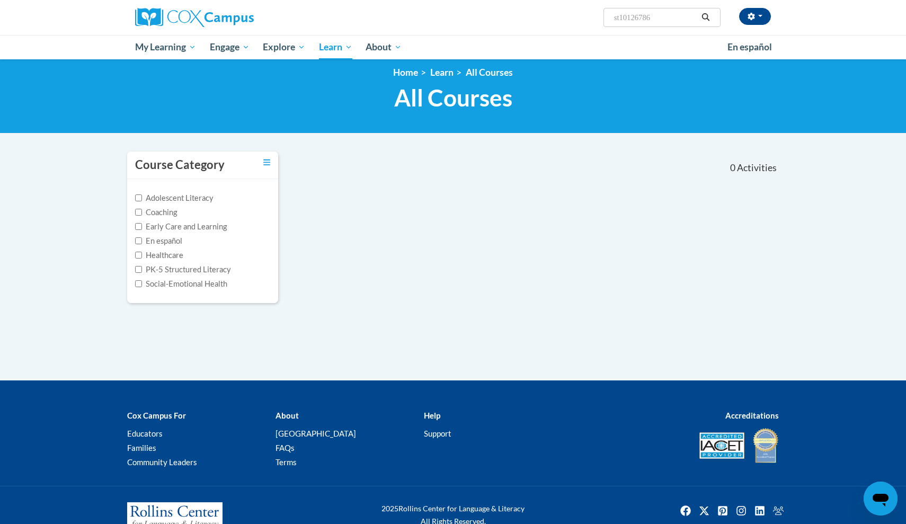
scroll to position [12, 0]
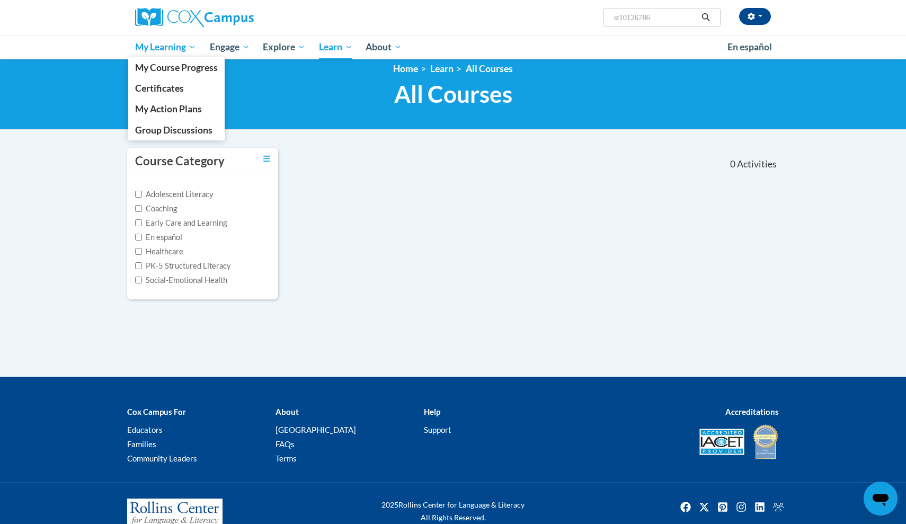
click at [180, 50] on span "My Learning" at bounding box center [165, 47] width 61 height 13
click at [184, 86] on link "Certificates" at bounding box center [176, 88] width 96 height 21
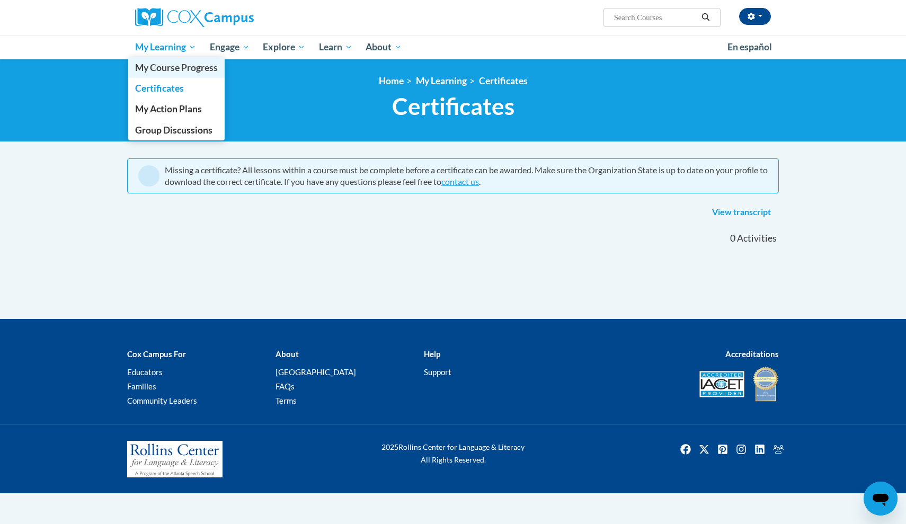
click at [183, 75] on link "My Course Progress" at bounding box center [176, 67] width 96 height 21
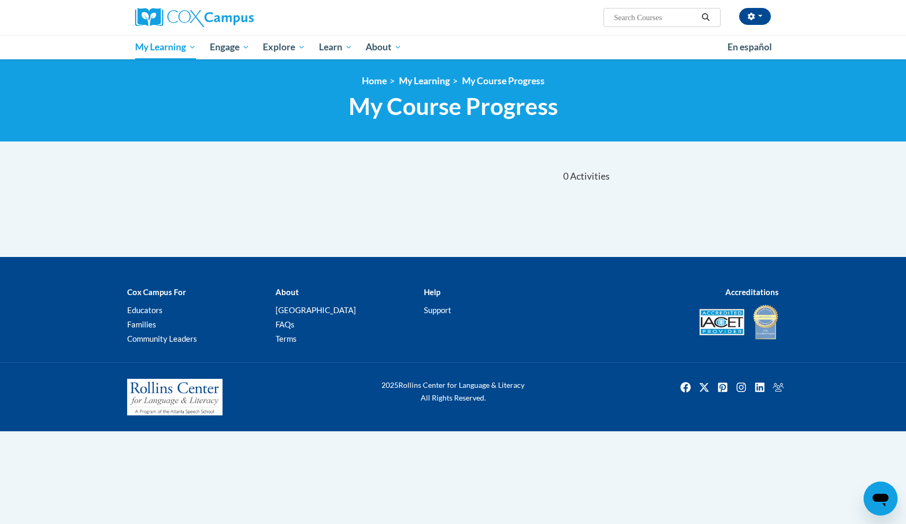
click at [638, 16] on input "Search..." at bounding box center [655, 17] width 85 height 13
type input "st10126786"
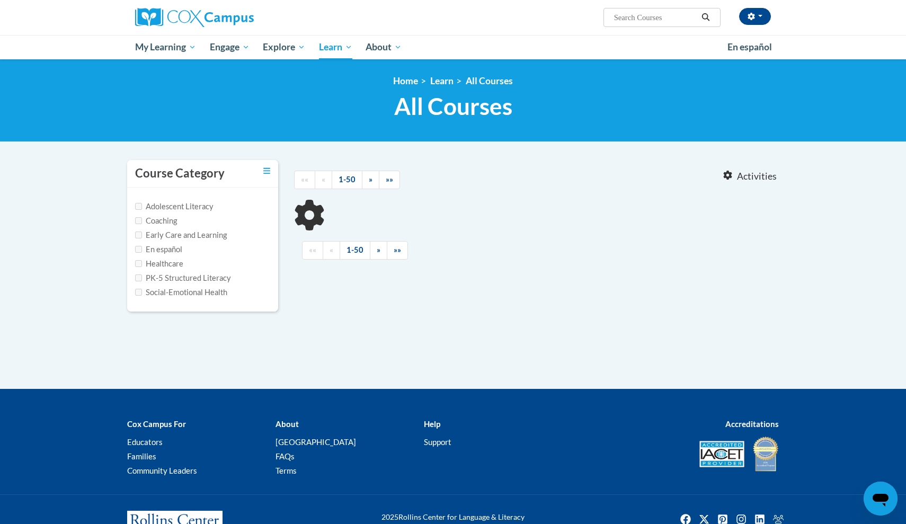
type input "st10126786"
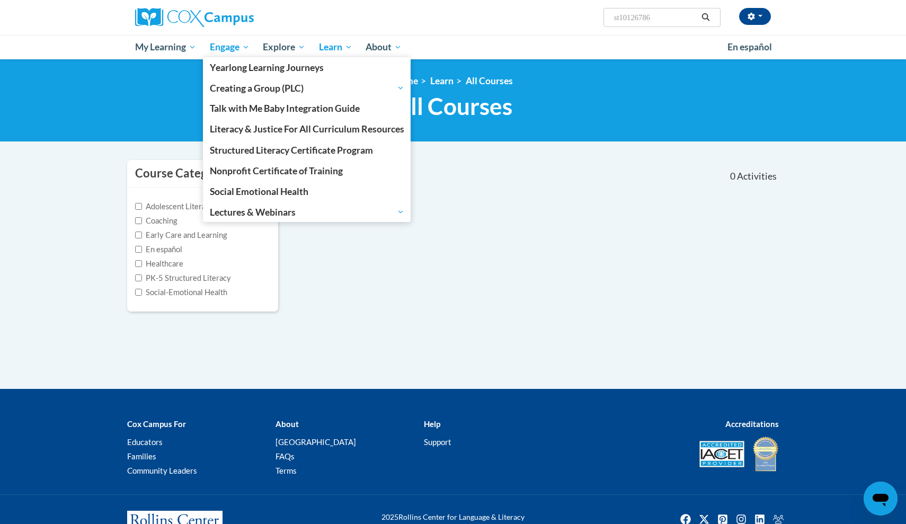
click at [236, 46] on span "Engage" at bounding box center [230, 47] width 40 height 13
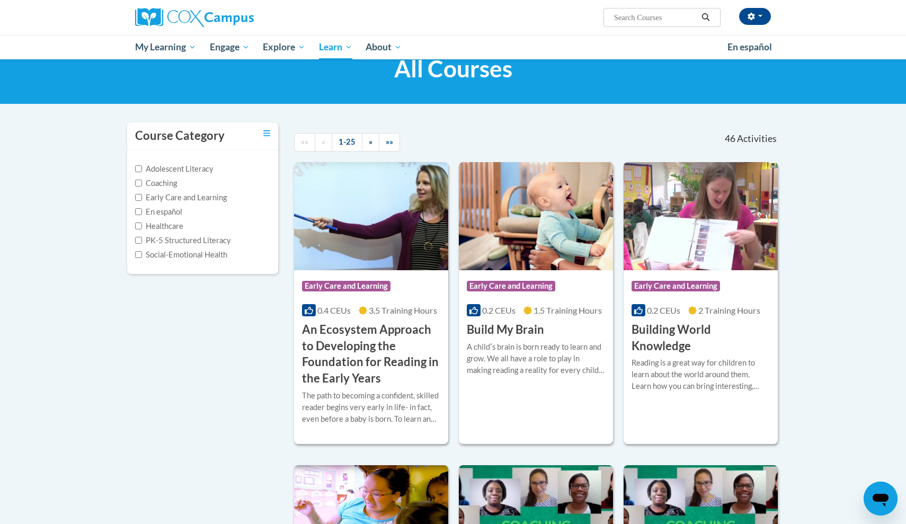
scroll to position [38, 0]
click at [356, 326] on h3 "An Ecosystem Approach to Developing the Foundation for Reading in the Early Yea…" at bounding box center [371, 354] width 138 height 65
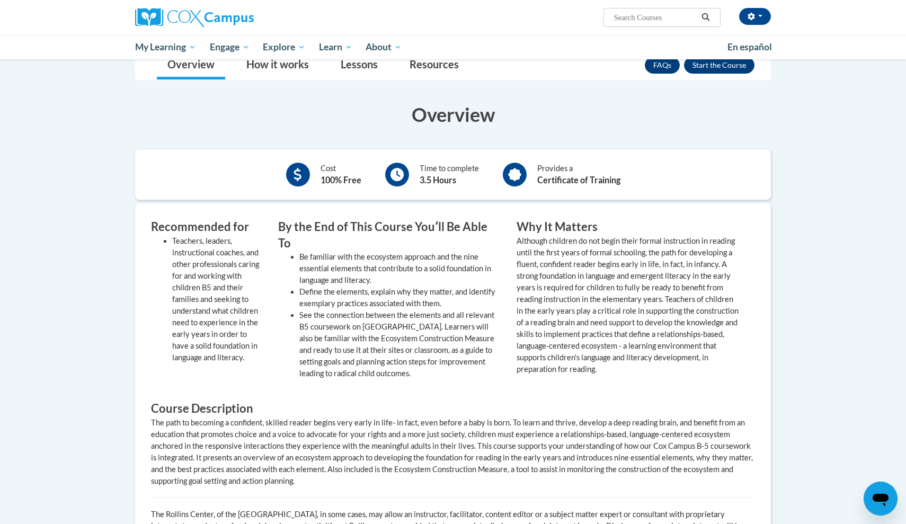
scroll to position [133, 0]
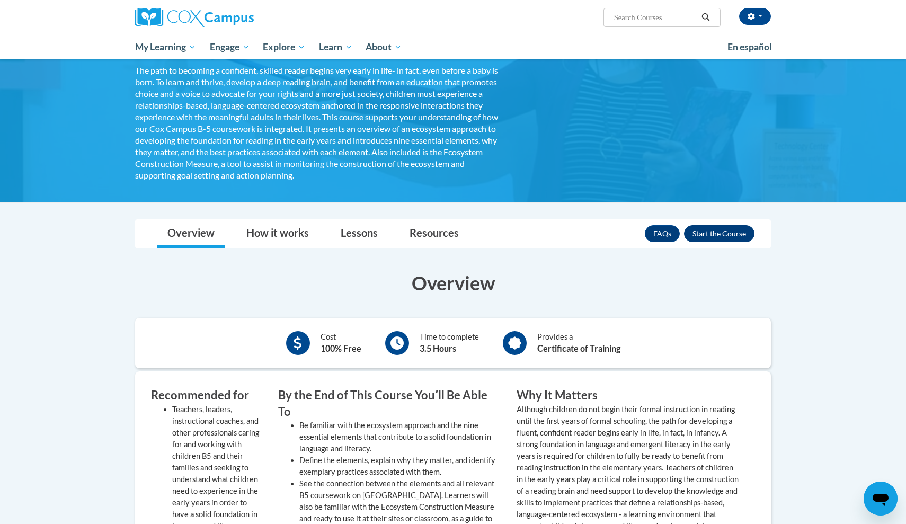
click at [728, 234] on button "Enroll" at bounding box center [719, 233] width 70 height 17
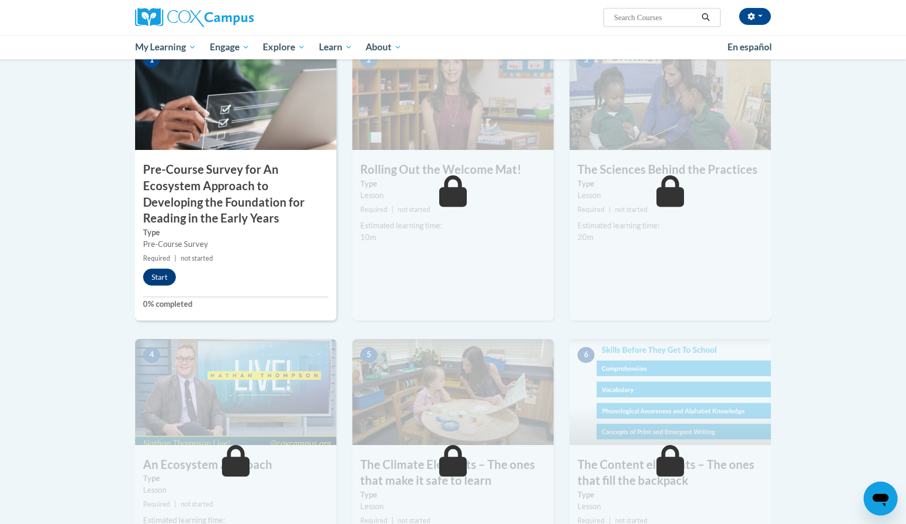
scroll to position [322, 0]
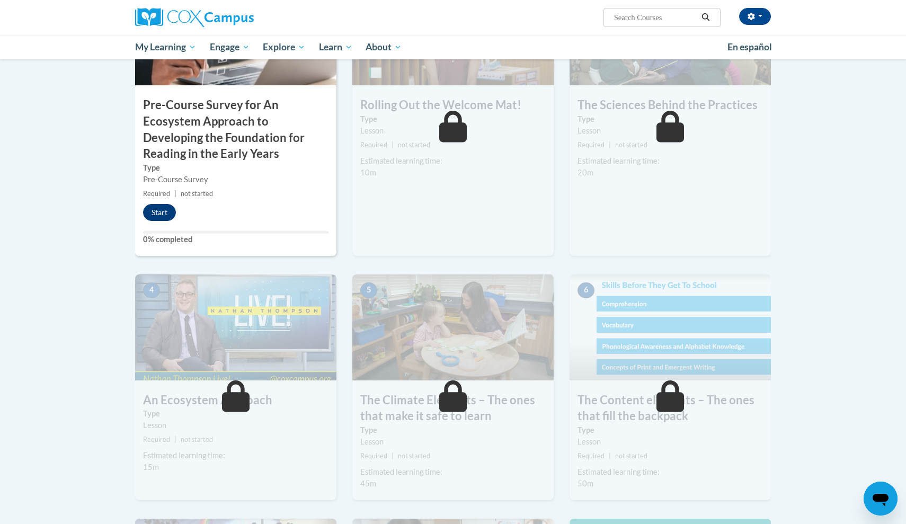
click at [158, 211] on button "Start" at bounding box center [159, 212] width 33 height 17
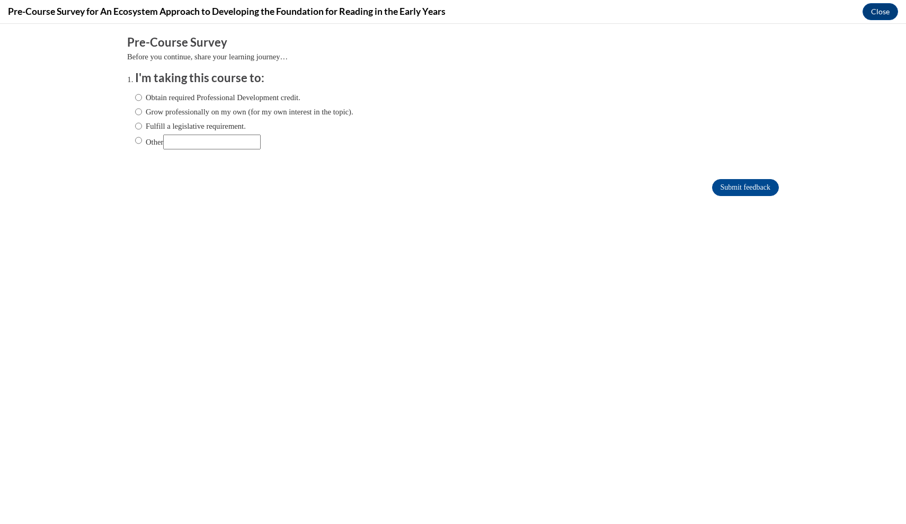
scroll to position [0, 0]
click at [163, 211] on div "Comments Pre-Course Survey Before you continue, share your learning journey… I'…" at bounding box center [452, 147] width 667 height 247
click at [145, 94] on label "Obtain required Professional Development credit." at bounding box center [217, 98] width 165 height 12
click at [142, 94] on input "Obtain required Professional Development credit." at bounding box center [138, 98] width 7 height 12
radio input "true"
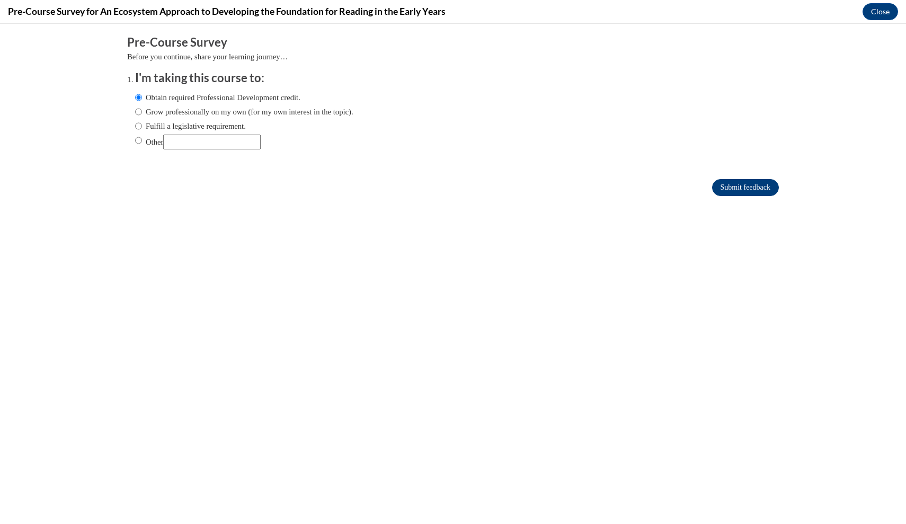
click at [730, 192] on input "Submit feedback" at bounding box center [745, 187] width 67 height 17
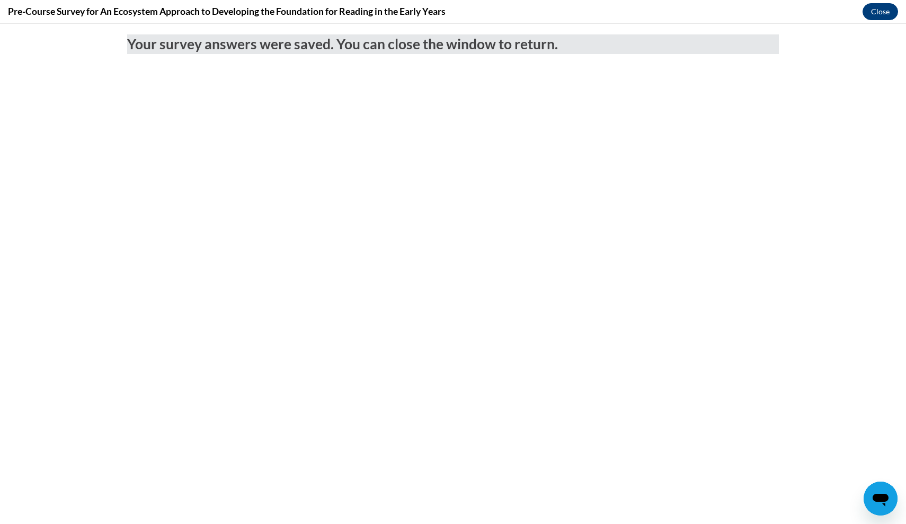
click at [874, 13] on button "Close" at bounding box center [879, 11] width 35 height 17
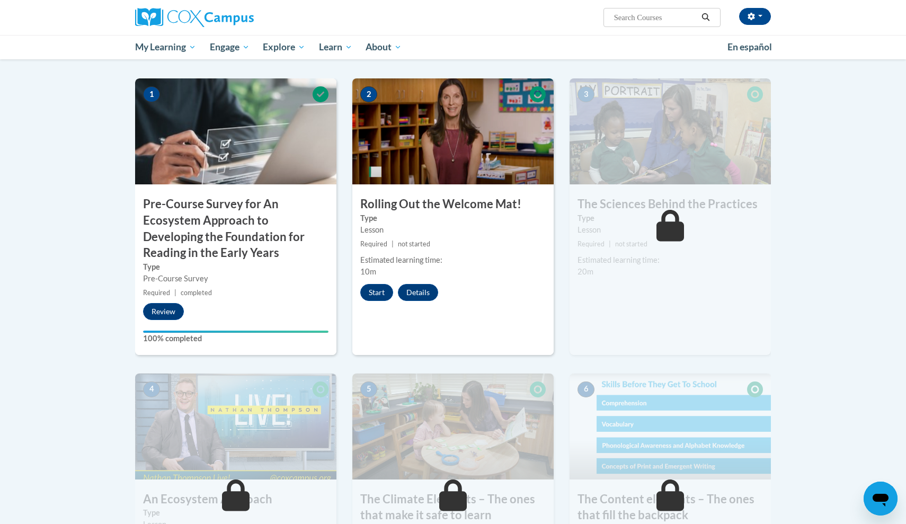
scroll to position [220, 0]
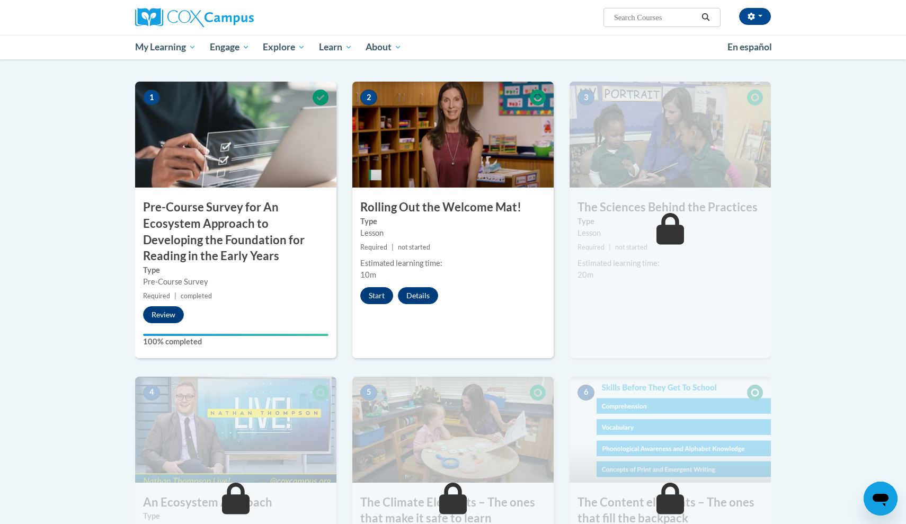
click at [372, 293] on button "Start" at bounding box center [376, 295] width 33 height 17
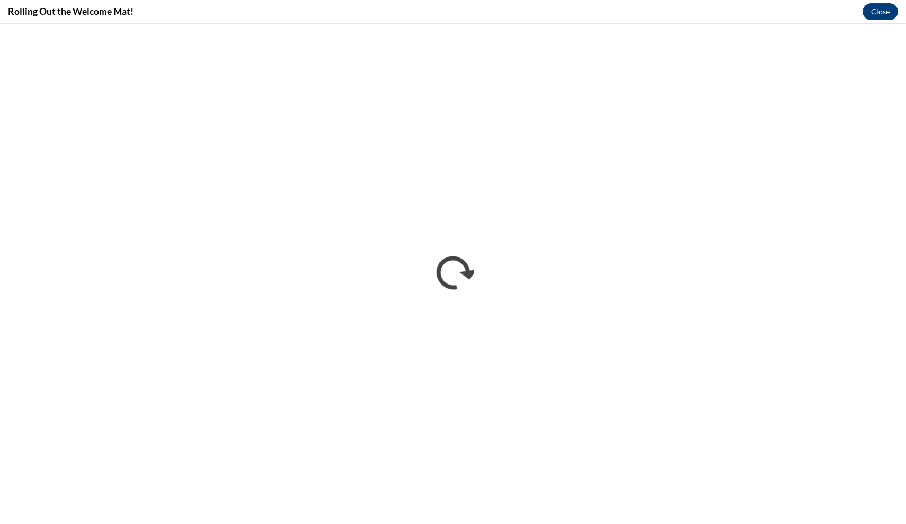
scroll to position [0, 0]
